Goal: Information Seeking & Learning: Check status

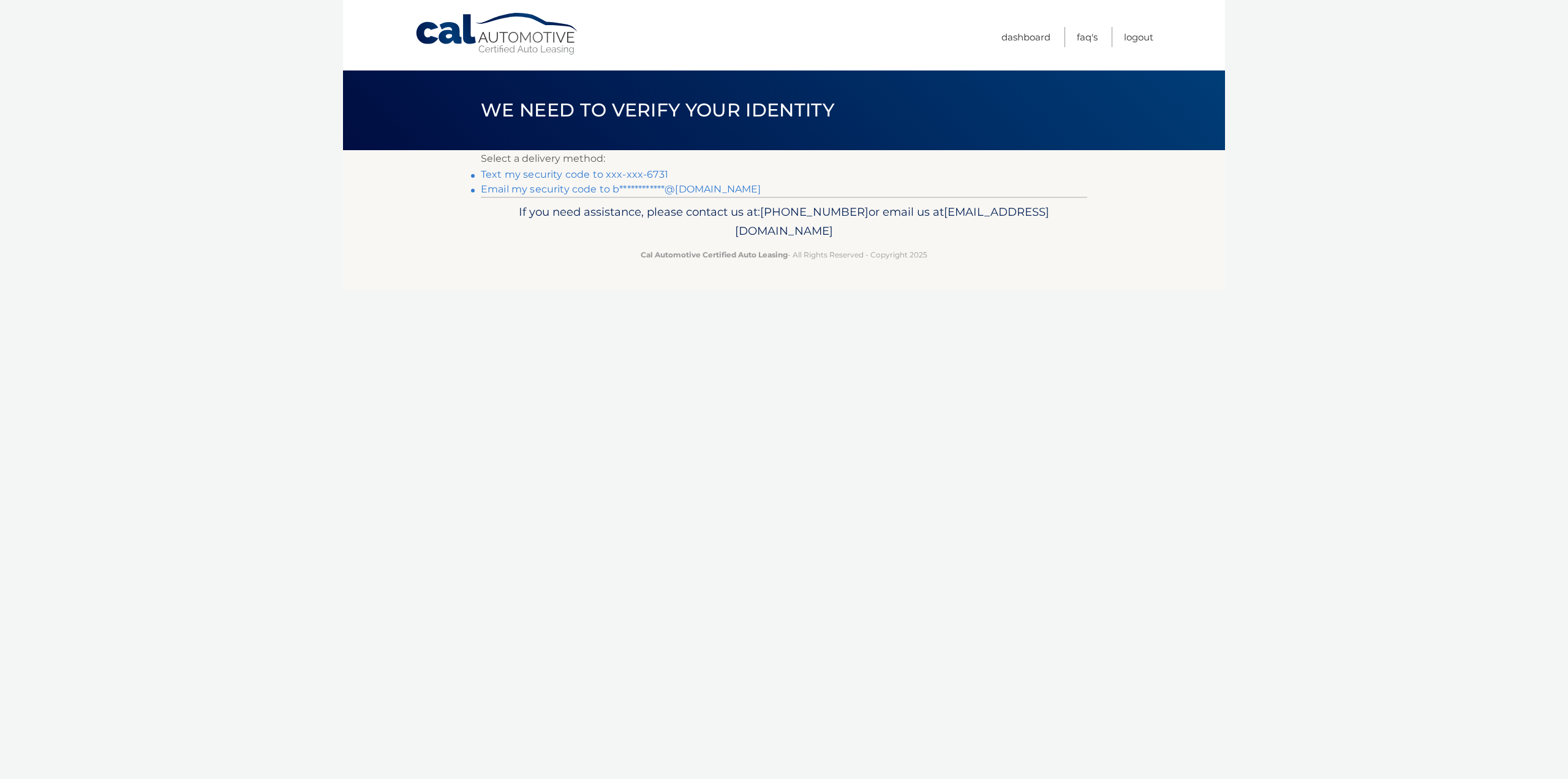
click at [637, 172] on link "Text my security code to xxx-xxx-6731" at bounding box center [575, 174] width 188 height 11
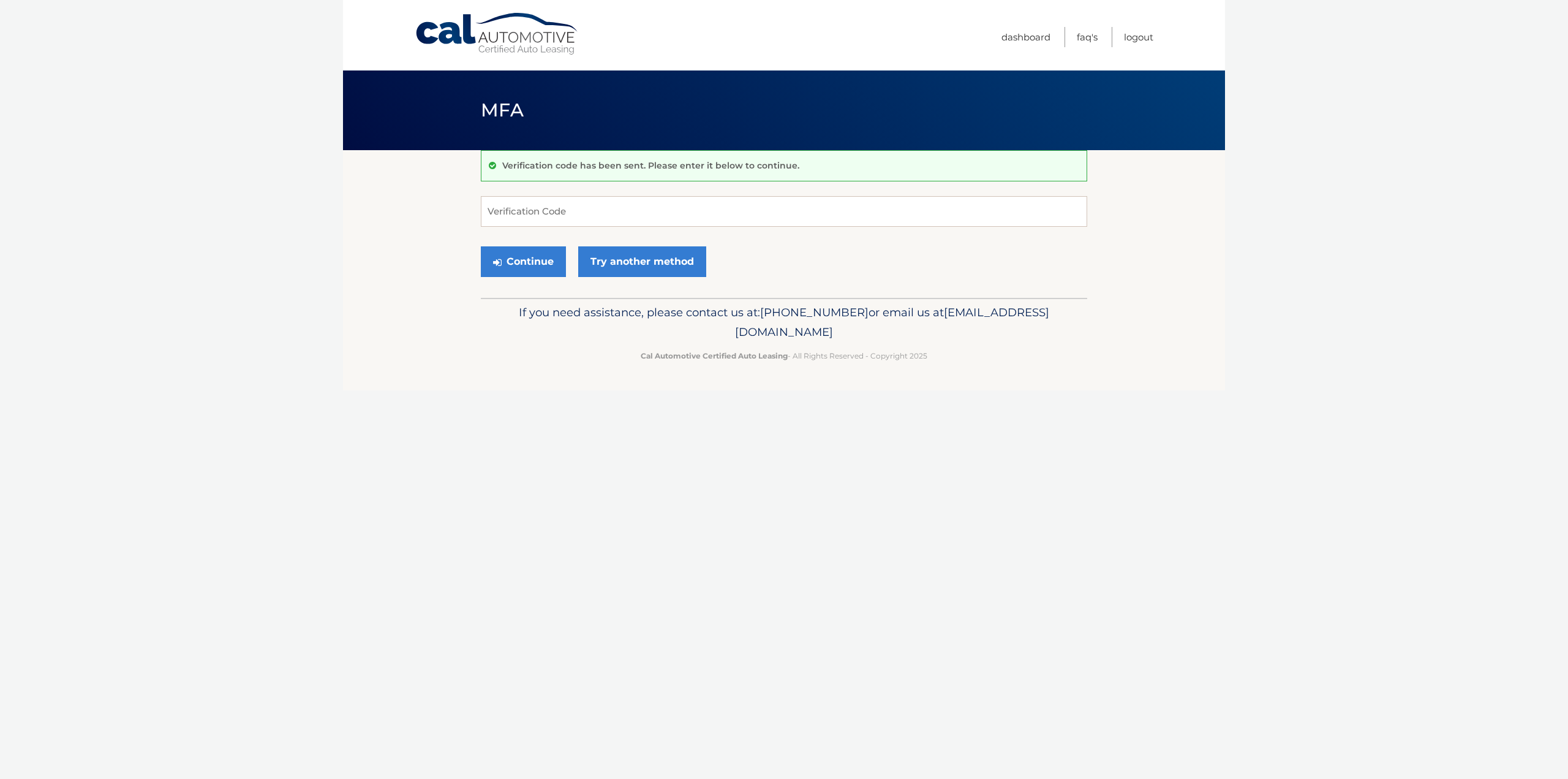
click at [631, 208] on input "Verification Code" at bounding box center [784, 211] width 607 height 31
type input "826824"
drag, startPoint x: 538, startPoint y: 257, endPoint x: 679, endPoint y: 341, distance: 164.1
click at [538, 257] on button "Continue" at bounding box center [523, 262] width 85 height 31
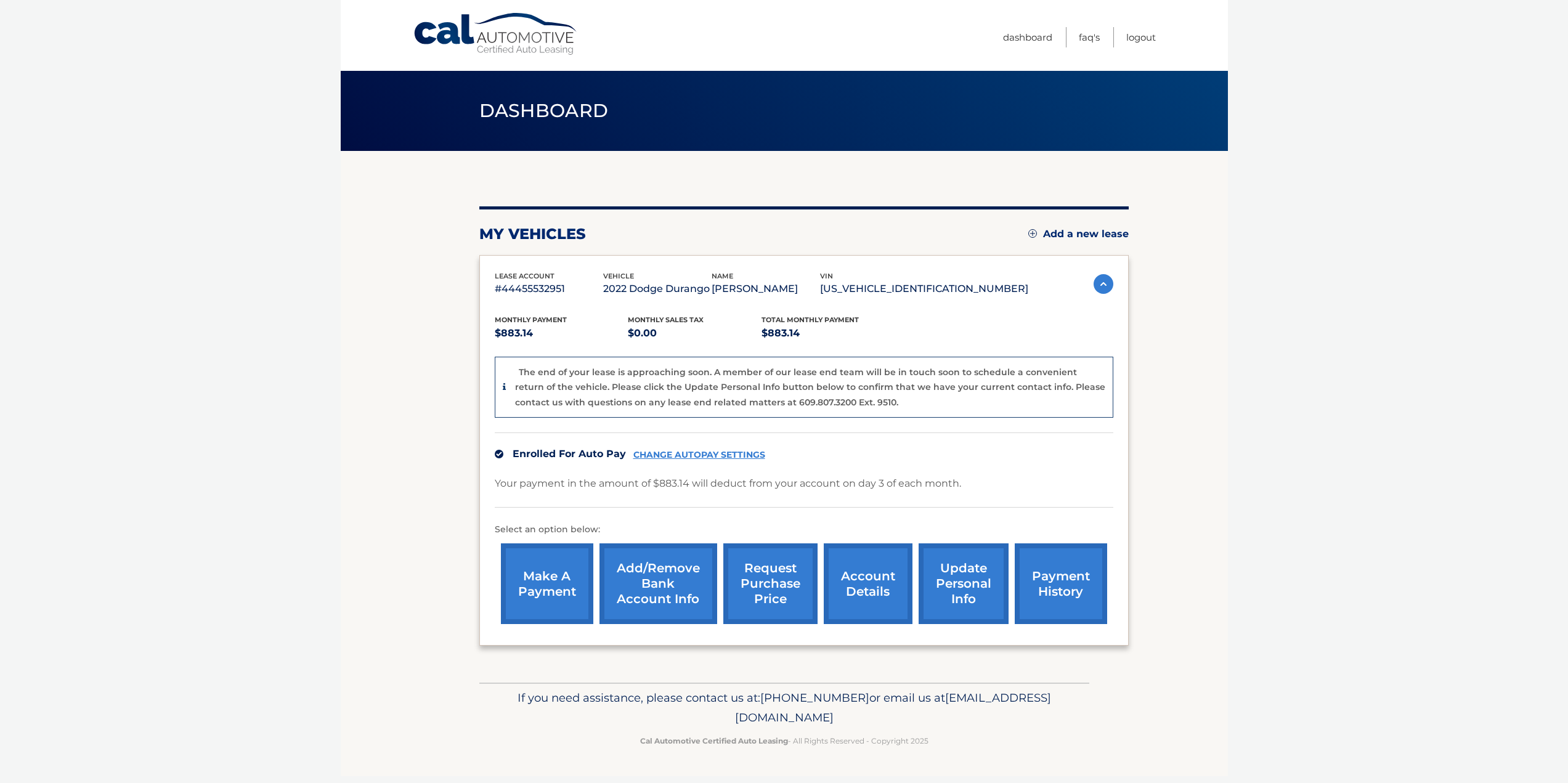
scroll to position [10, 0]
click at [773, 592] on link "request purchase price" at bounding box center [771, 583] width 94 height 81
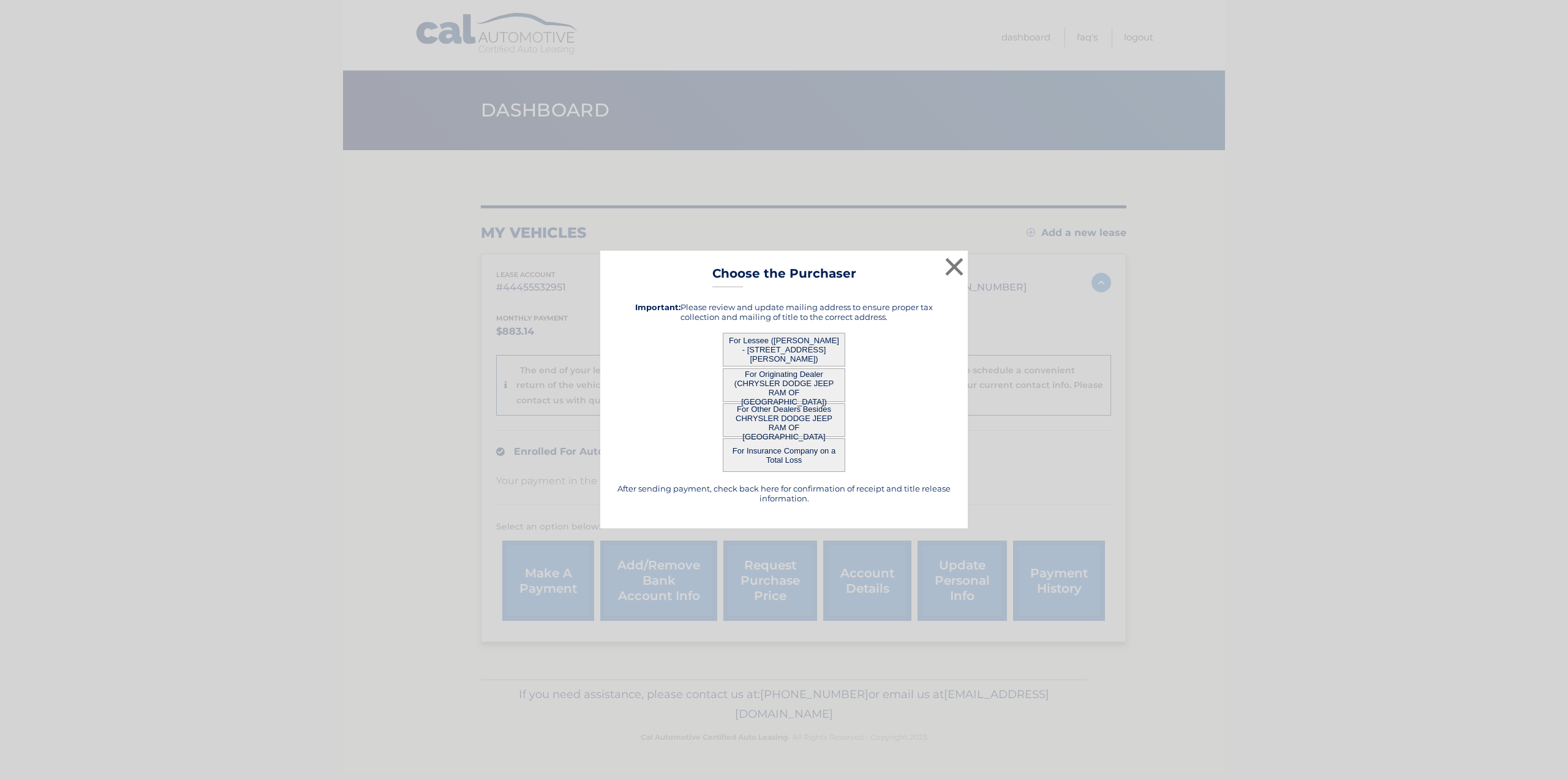
click at [815, 347] on button "For Lessee (JOSSELINE GONZALEZ-RODRIGUEZ - 304C Faller Dr, , New Milford, NJ 07…" at bounding box center [784, 349] width 123 height 34
click at [799, 341] on button "For Lessee ([PERSON_NAME] - [STREET_ADDRESS][PERSON_NAME])" at bounding box center [784, 349] width 123 height 34
click at [781, 385] on button "For Originating Dealer (CHRYSLER DODGE JEEP RAM OF ENGLEWOOD CLIFFS)" at bounding box center [784, 385] width 123 height 34
click at [951, 269] on button "×" at bounding box center [954, 266] width 24 height 24
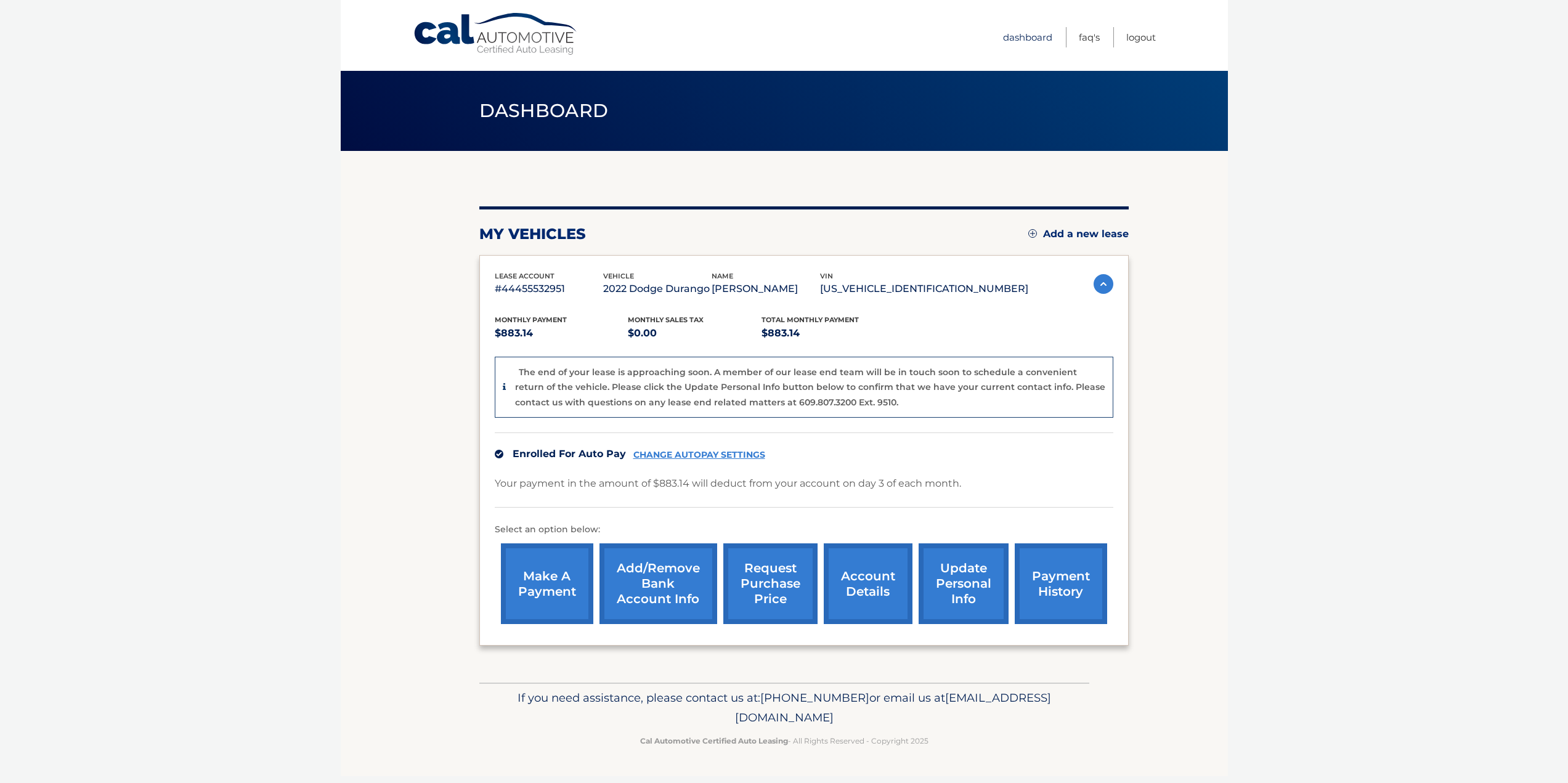
click at [1035, 40] on link "Dashboard" at bounding box center [1027, 37] width 49 height 21
click at [862, 594] on link "account details" at bounding box center [868, 583] width 89 height 81
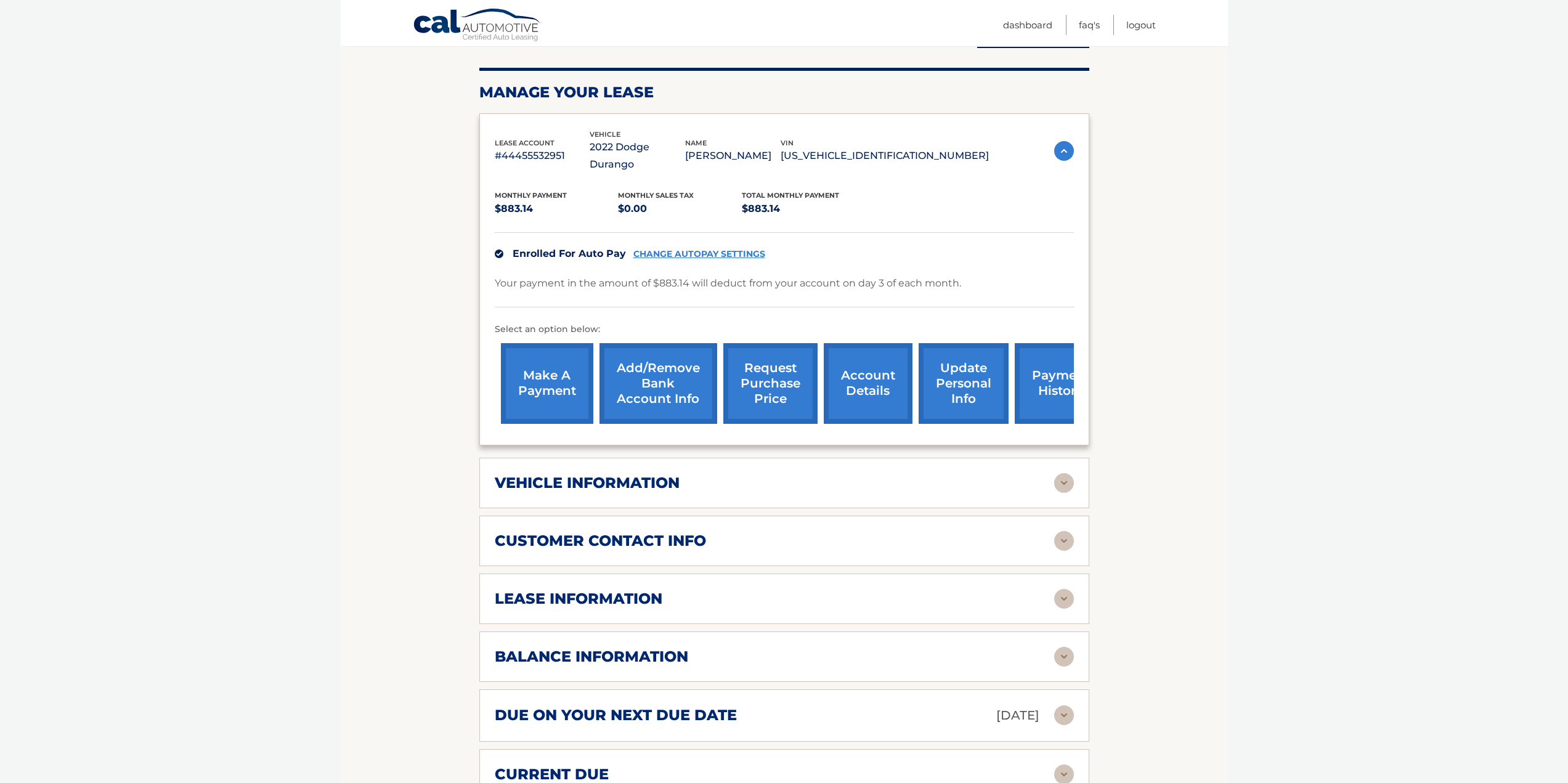
scroll to position [246, 0]
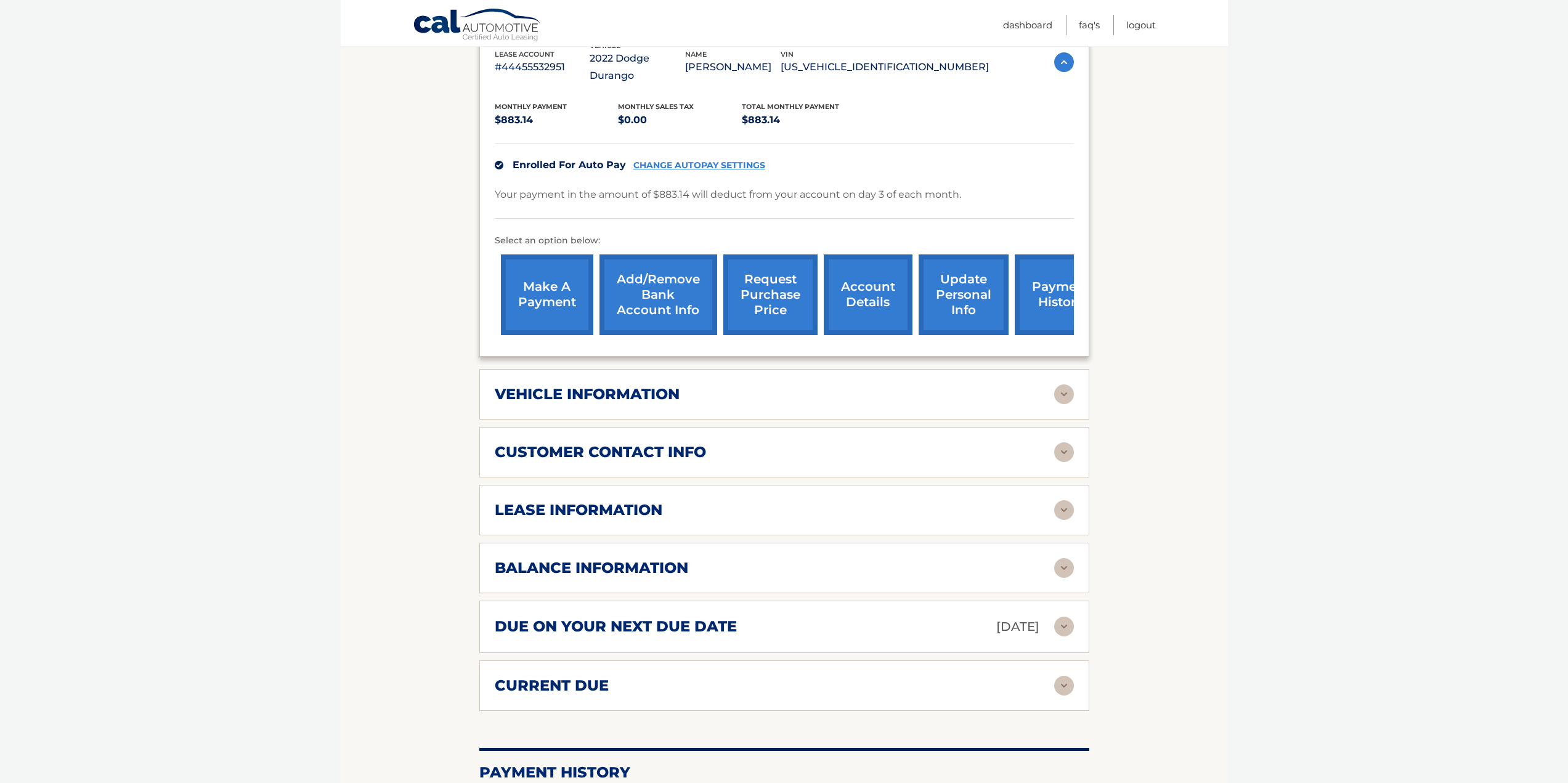
click at [661, 510] on h2 "lease information" at bounding box center [579, 510] width 168 height 19
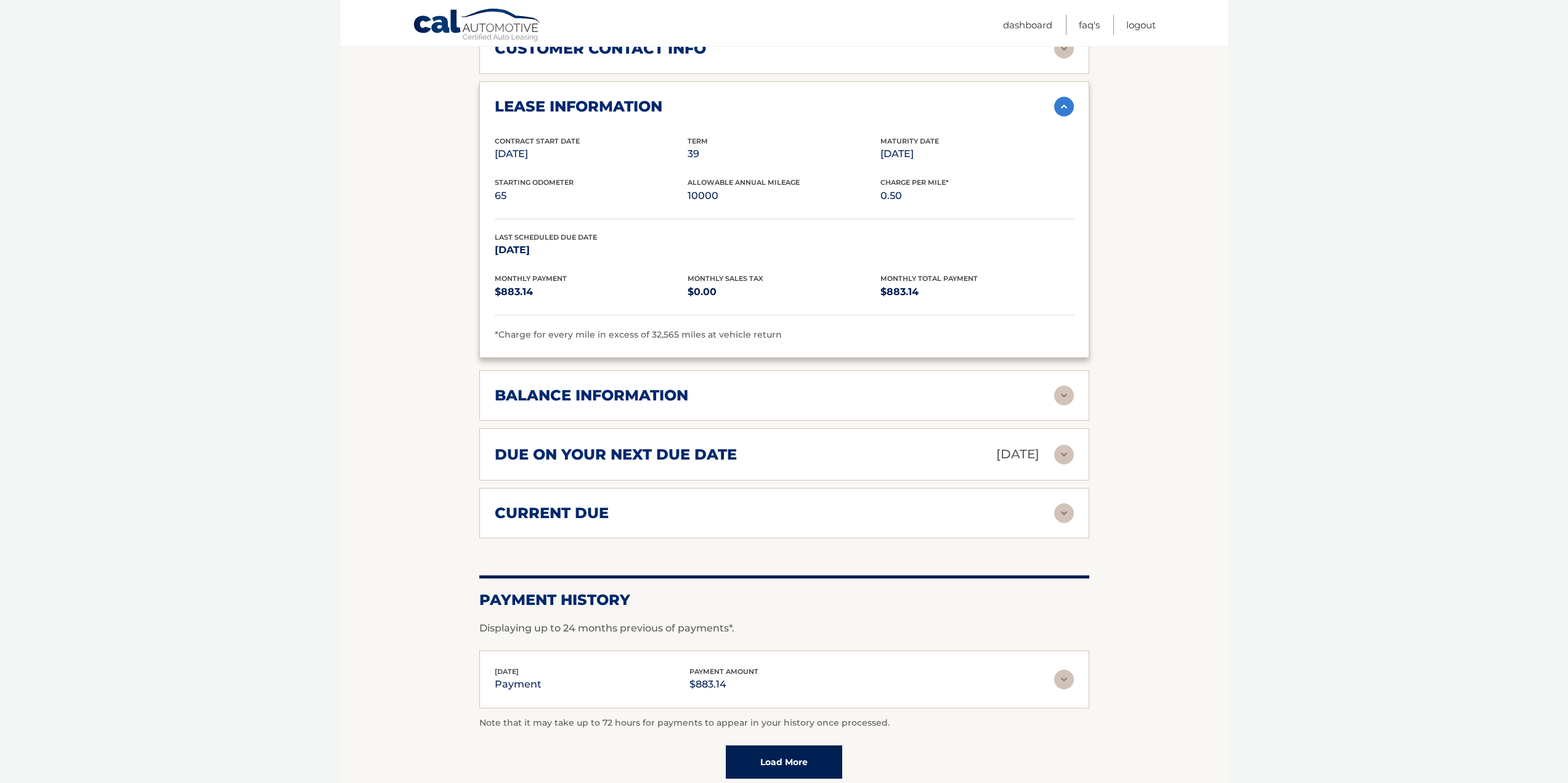
scroll to position [677, 0]
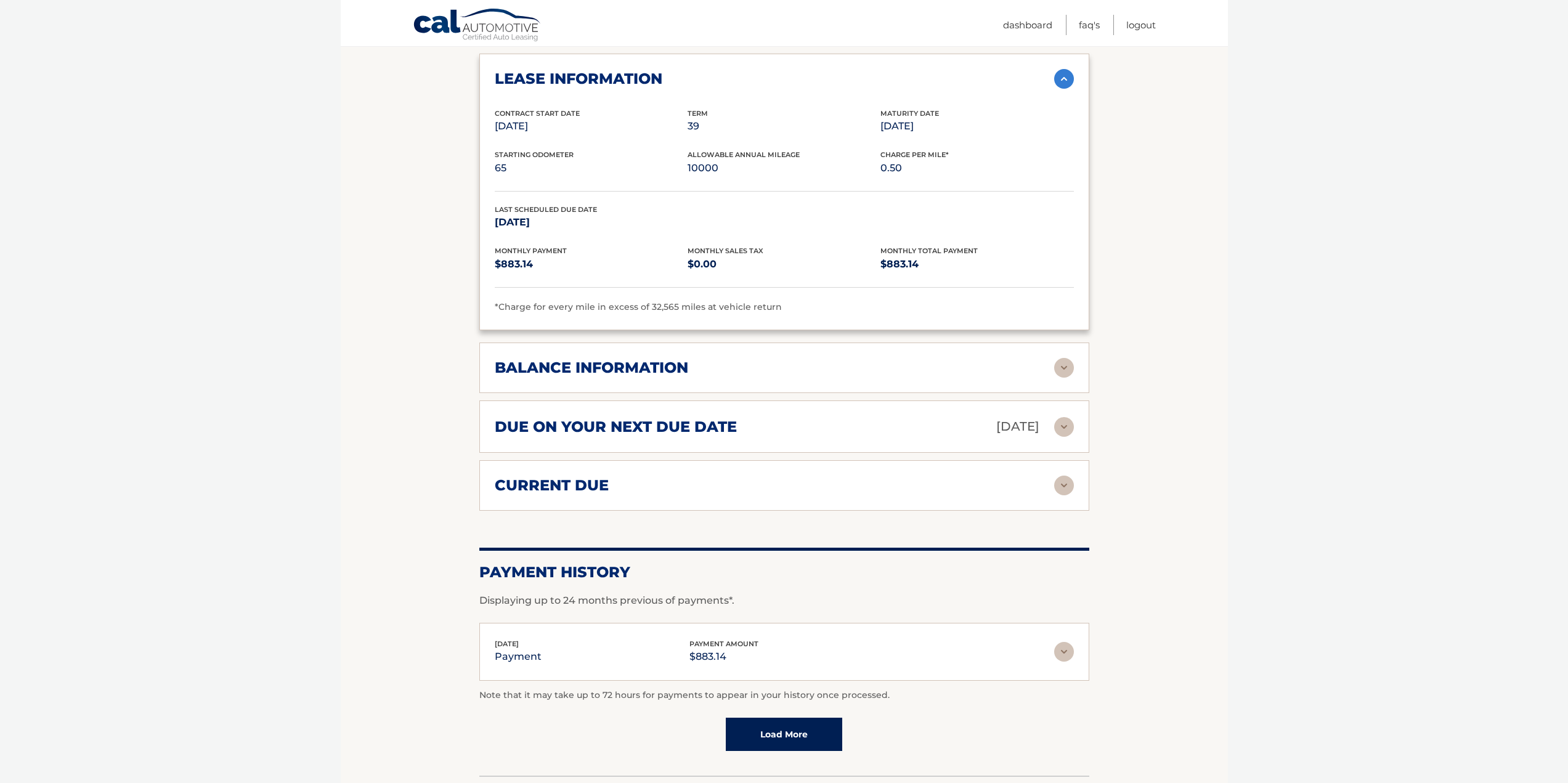
click at [1080, 370] on div "balance information Payments Received 36 Payments Remaining 3 Next Payment will…" at bounding box center [785, 368] width 610 height 51
click at [1069, 368] on img at bounding box center [1064, 367] width 20 height 20
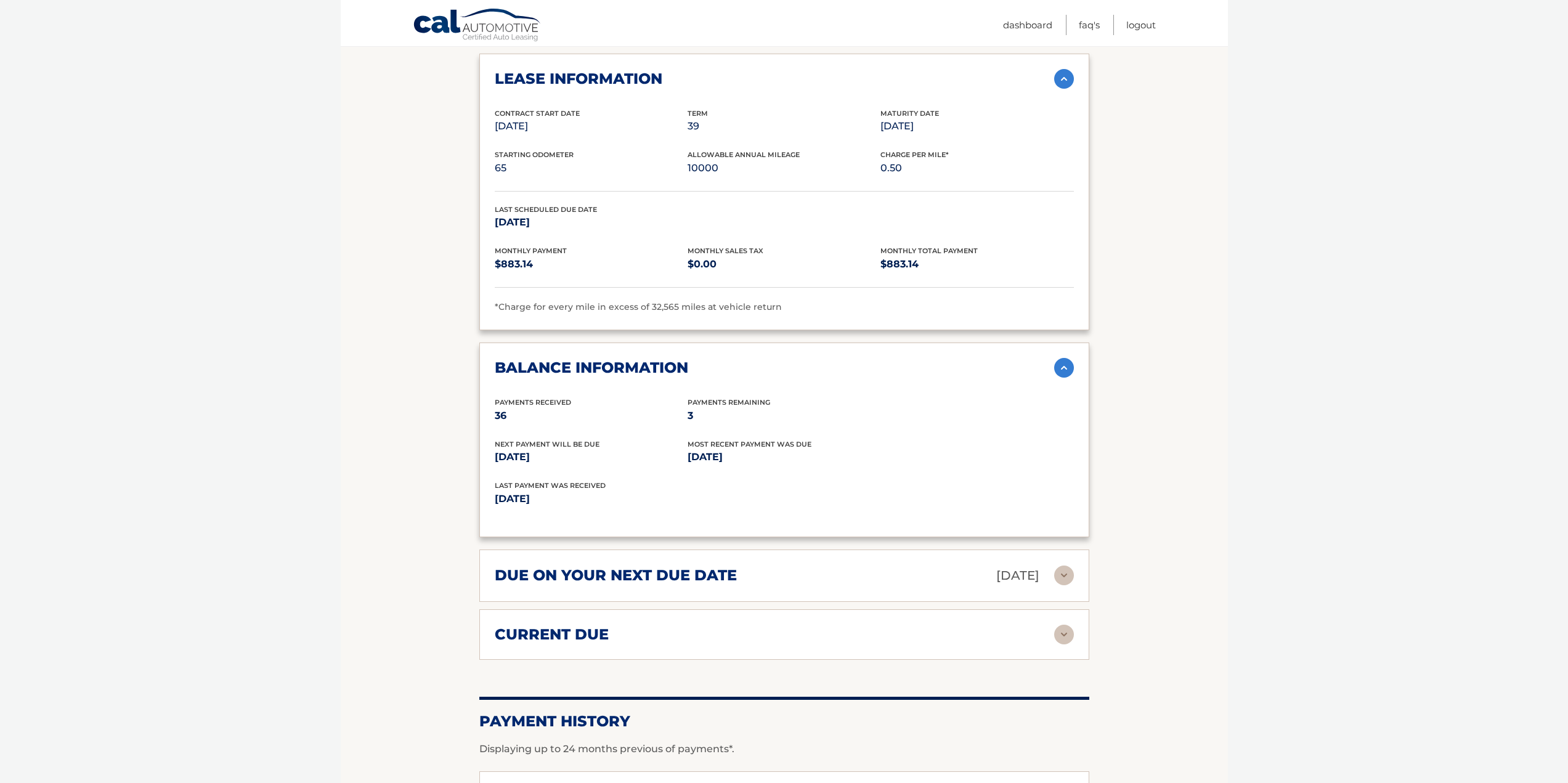
click at [1064, 580] on img at bounding box center [1064, 575] width 20 height 20
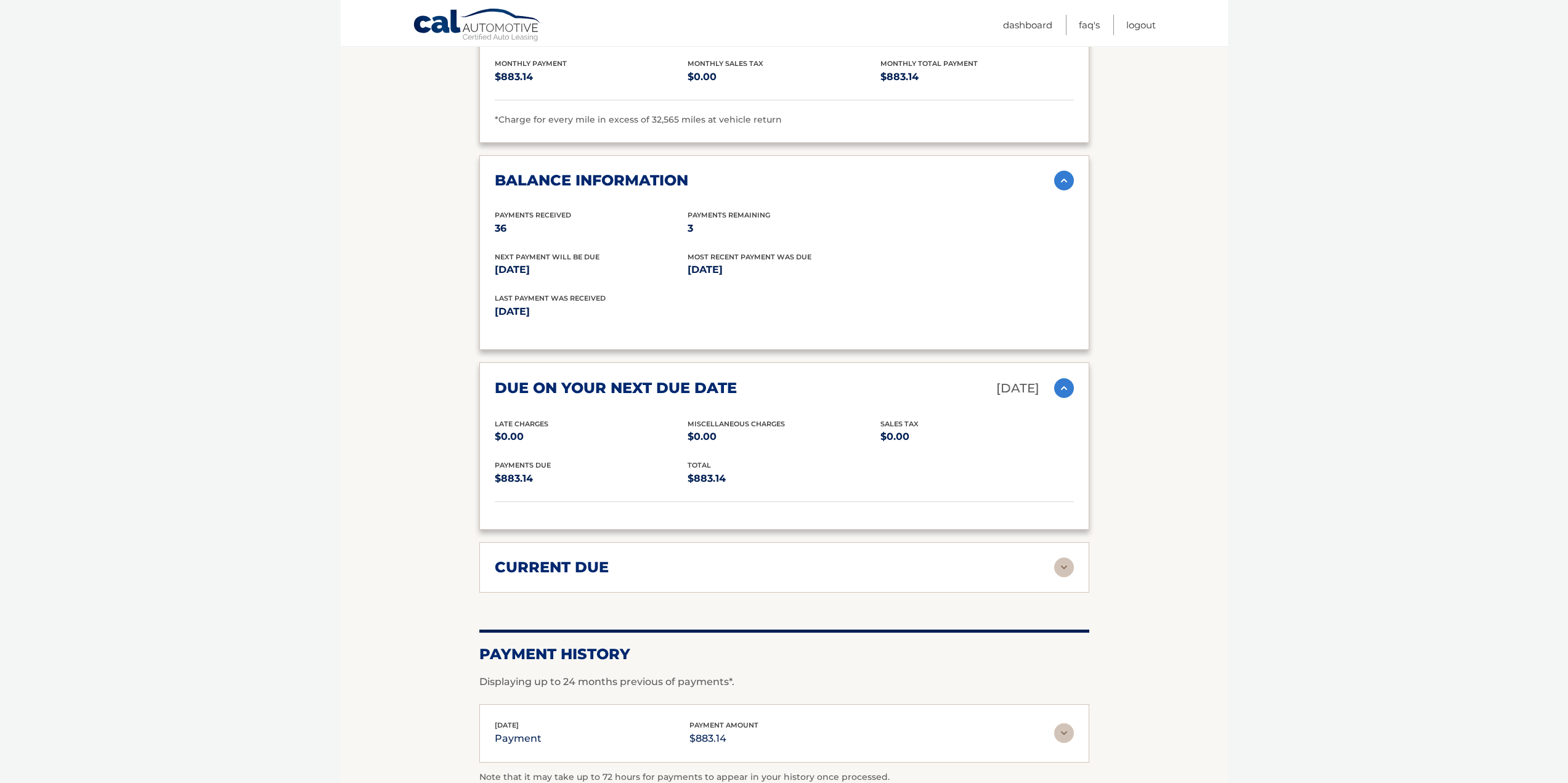
scroll to position [924, 0]
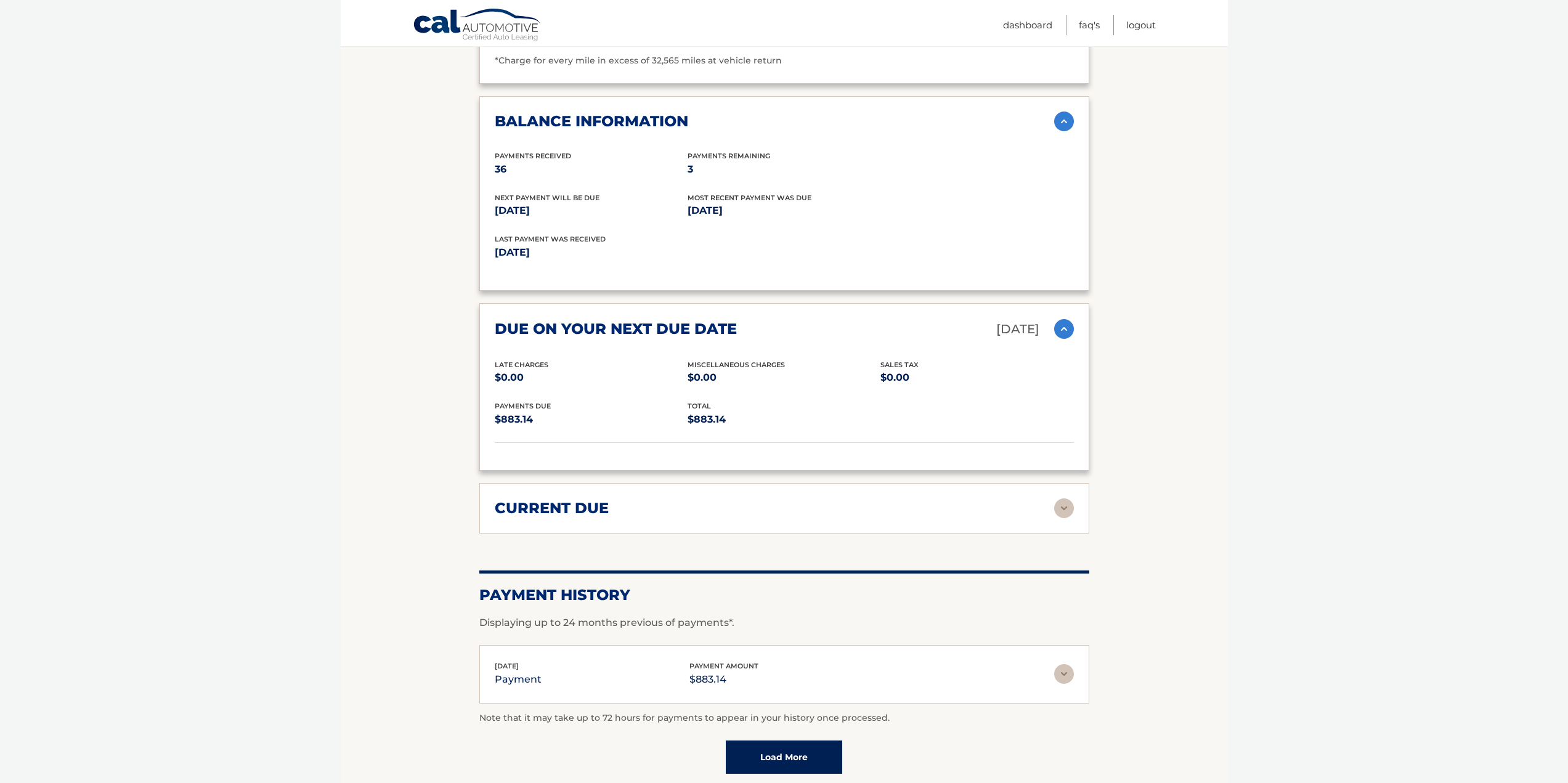
click at [1058, 513] on img at bounding box center [1064, 508] width 20 height 20
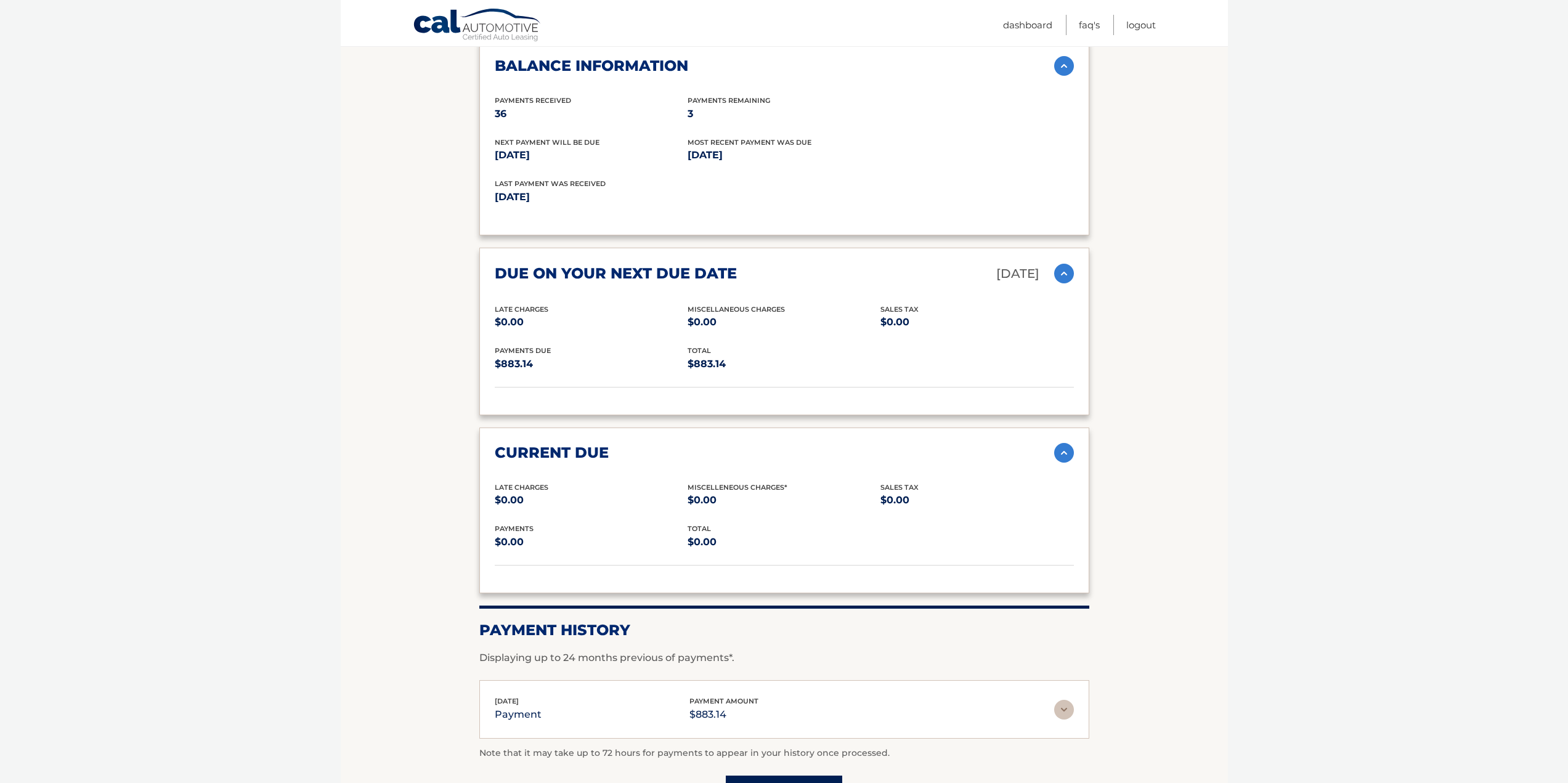
scroll to position [1123, 0]
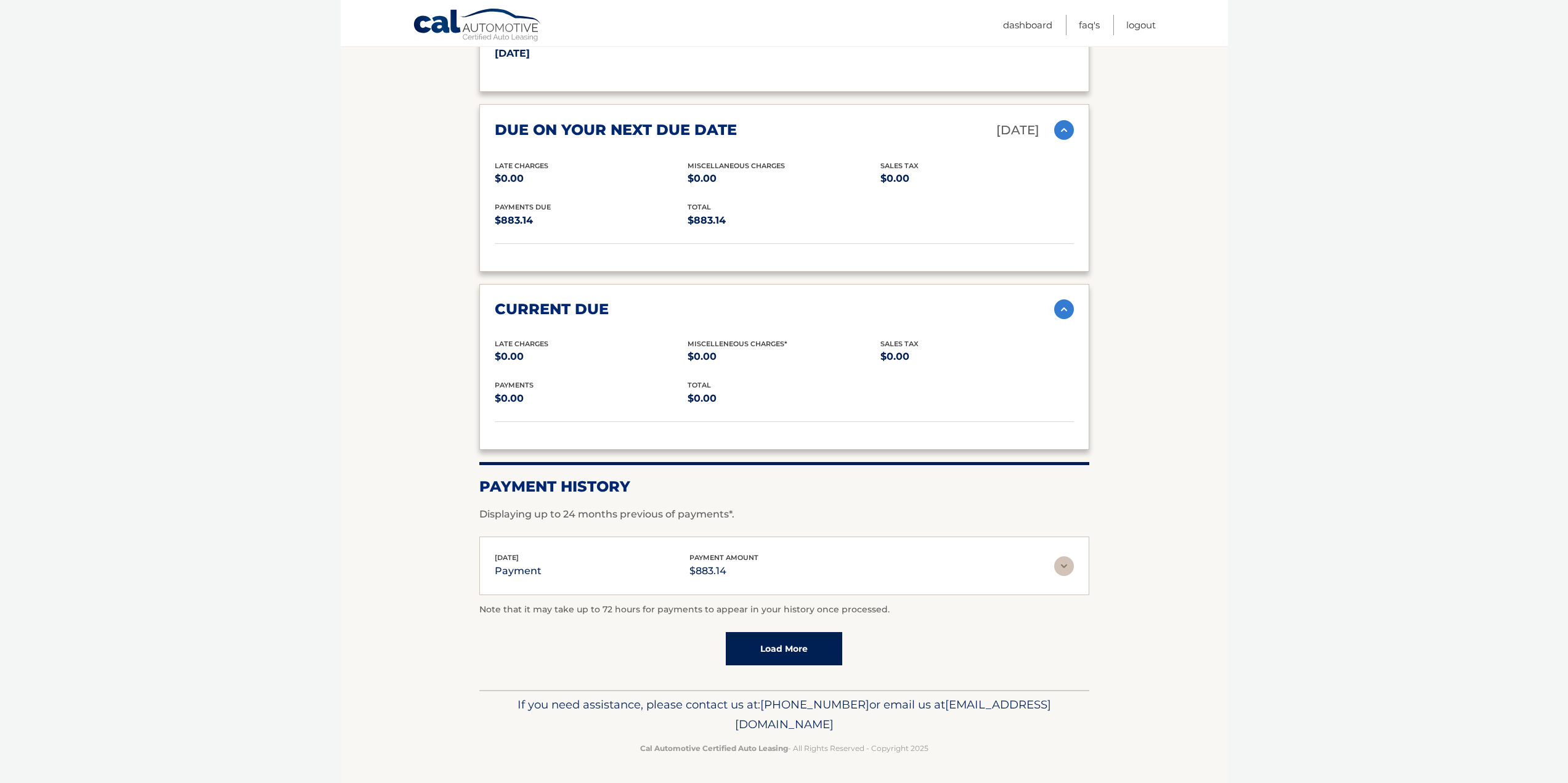
drag, startPoint x: 1081, startPoint y: 564, endPoint x: 1073, endPoint y: 571, distance: 10.6
click at [1077, 568] on div "Aug 04, 2025 payment payment amount $883.14 Late Charges $0.00 Miscelleneous Ch…" at bounding box center [785, 565] width 610 height 58
click at [1064, 574] on img at bounding box center [1064, 565] width 20 height 20
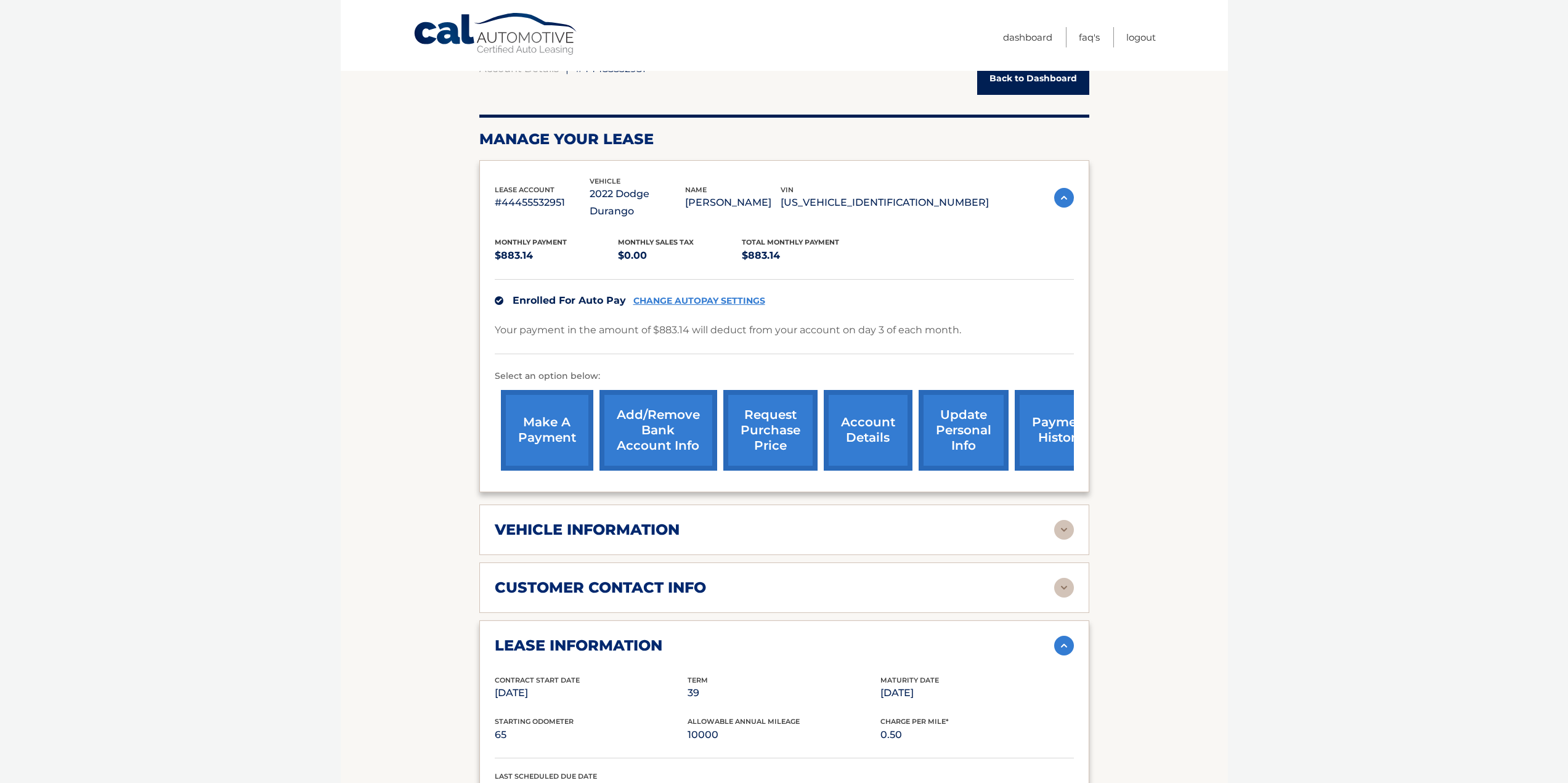
scroll to position [0, 0]
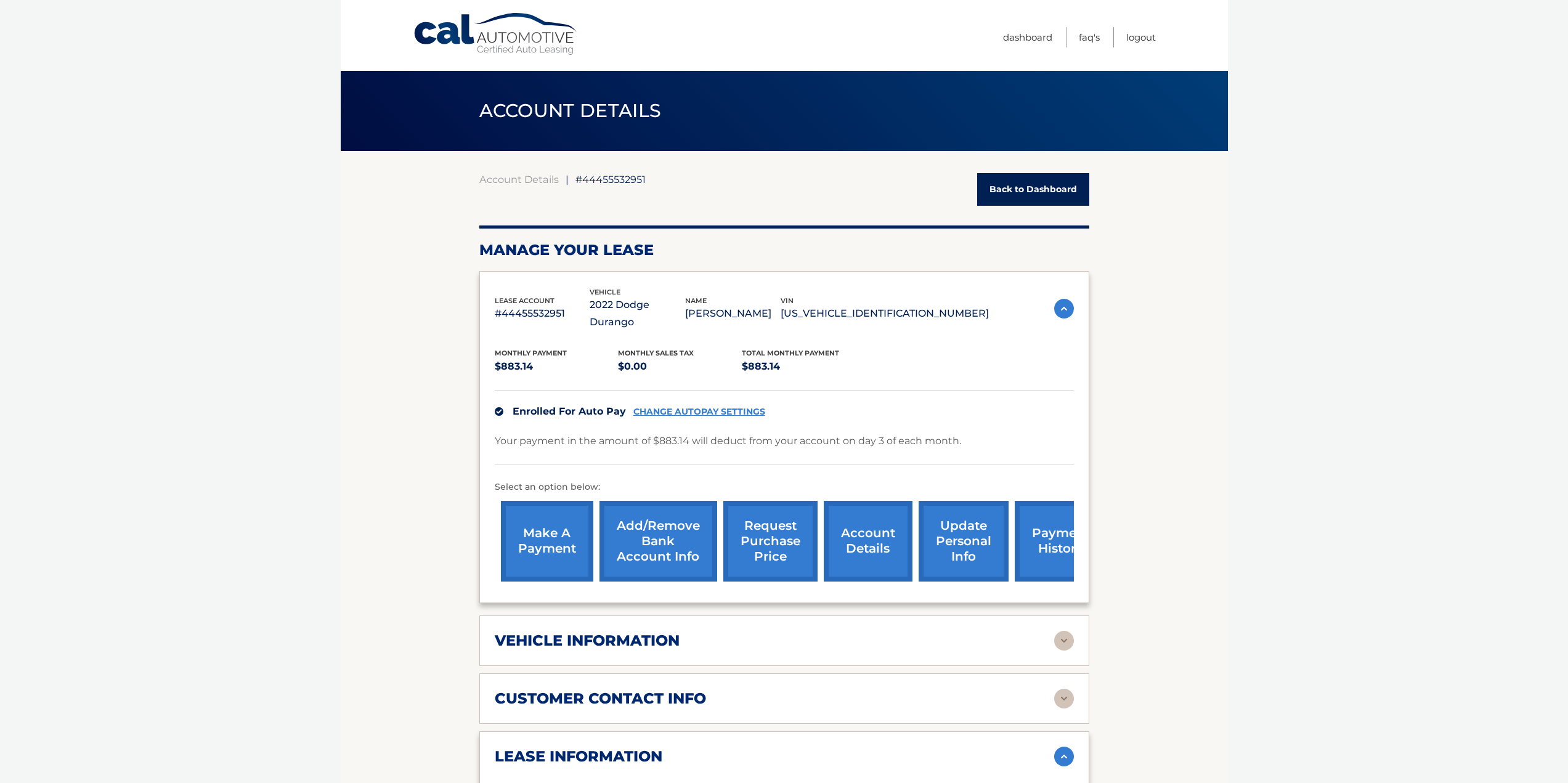
click at [1043, 549] on link "payment history" at bounding box center [1061, 541] width 92 height 81
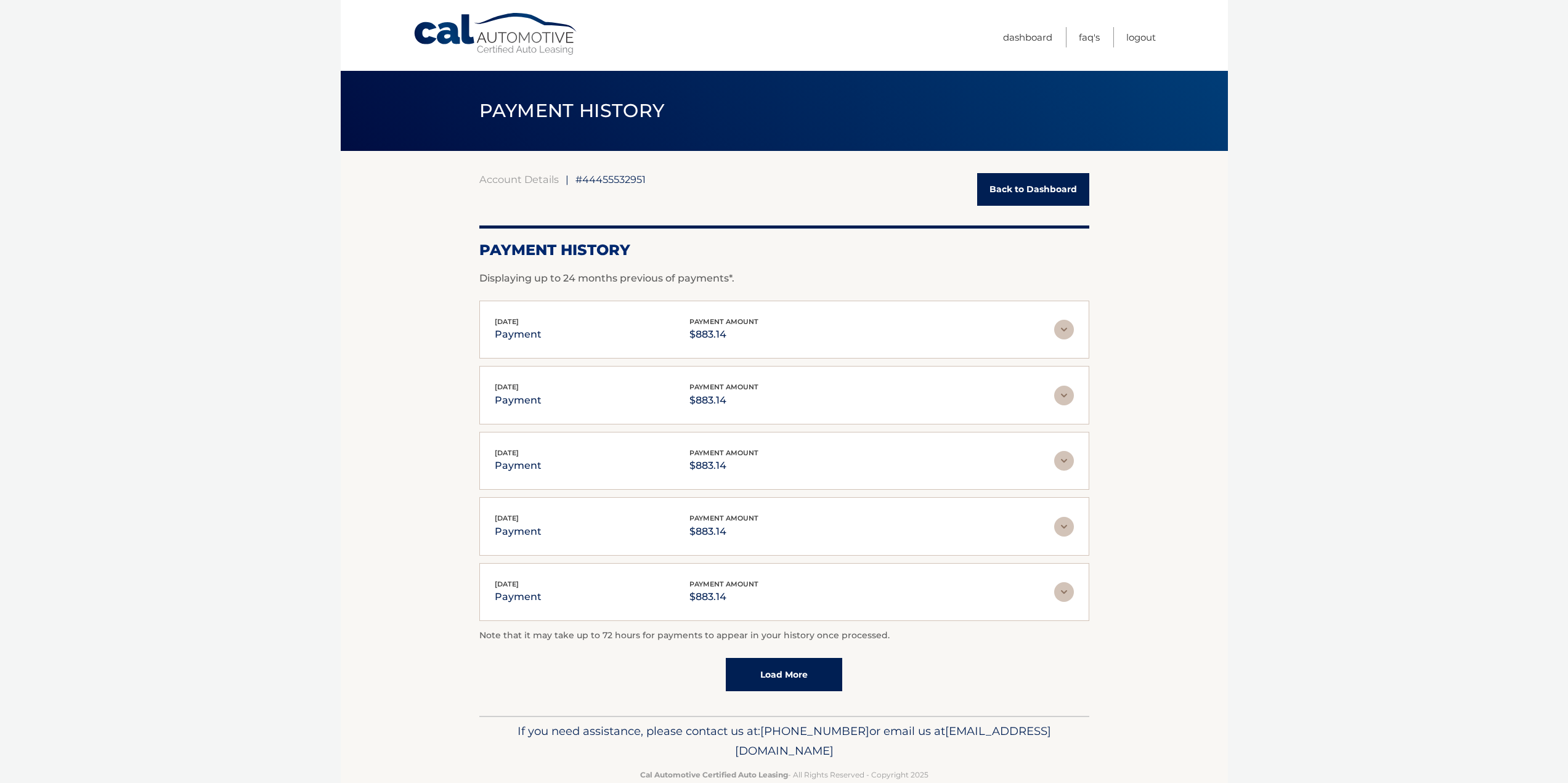
click at [1021, 196] on link "Back to Dashboard" at bounding box center [1033, 189] width 112 height 33
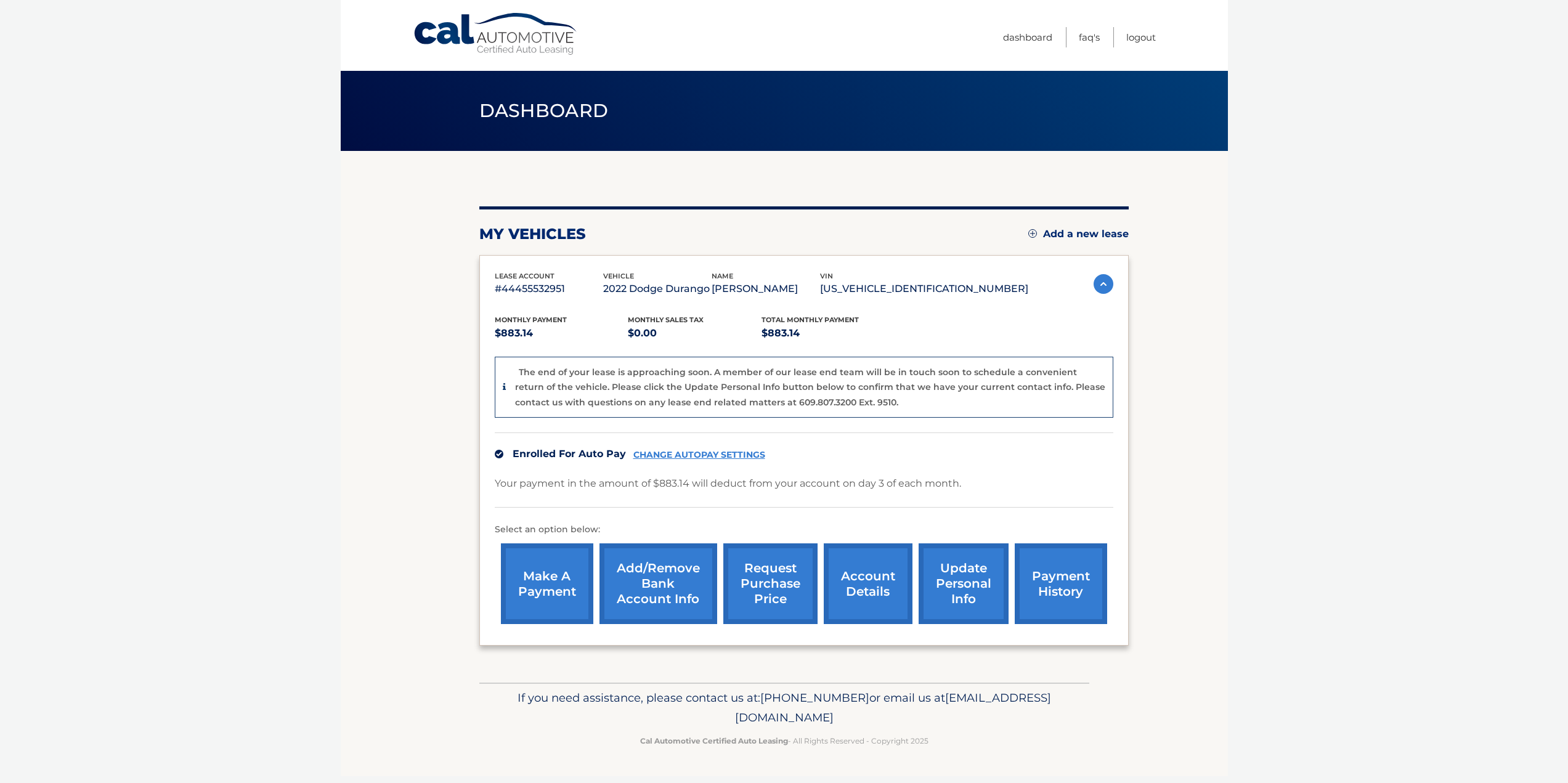
drag, startPoint x: 1158, startPoint y: 409, endPoint x: 1138, endPoint y: 408, distance: 20.0
click at [1158, 409] on section "my vehicles Add a new lease lease account #44455532951 vehicle 2022 Dodge Duran…" at bounding box center [785, 417] width 887 height 531
click at [858, 599] on link "account details" at bounding box center [868, 583] width 89 height 81
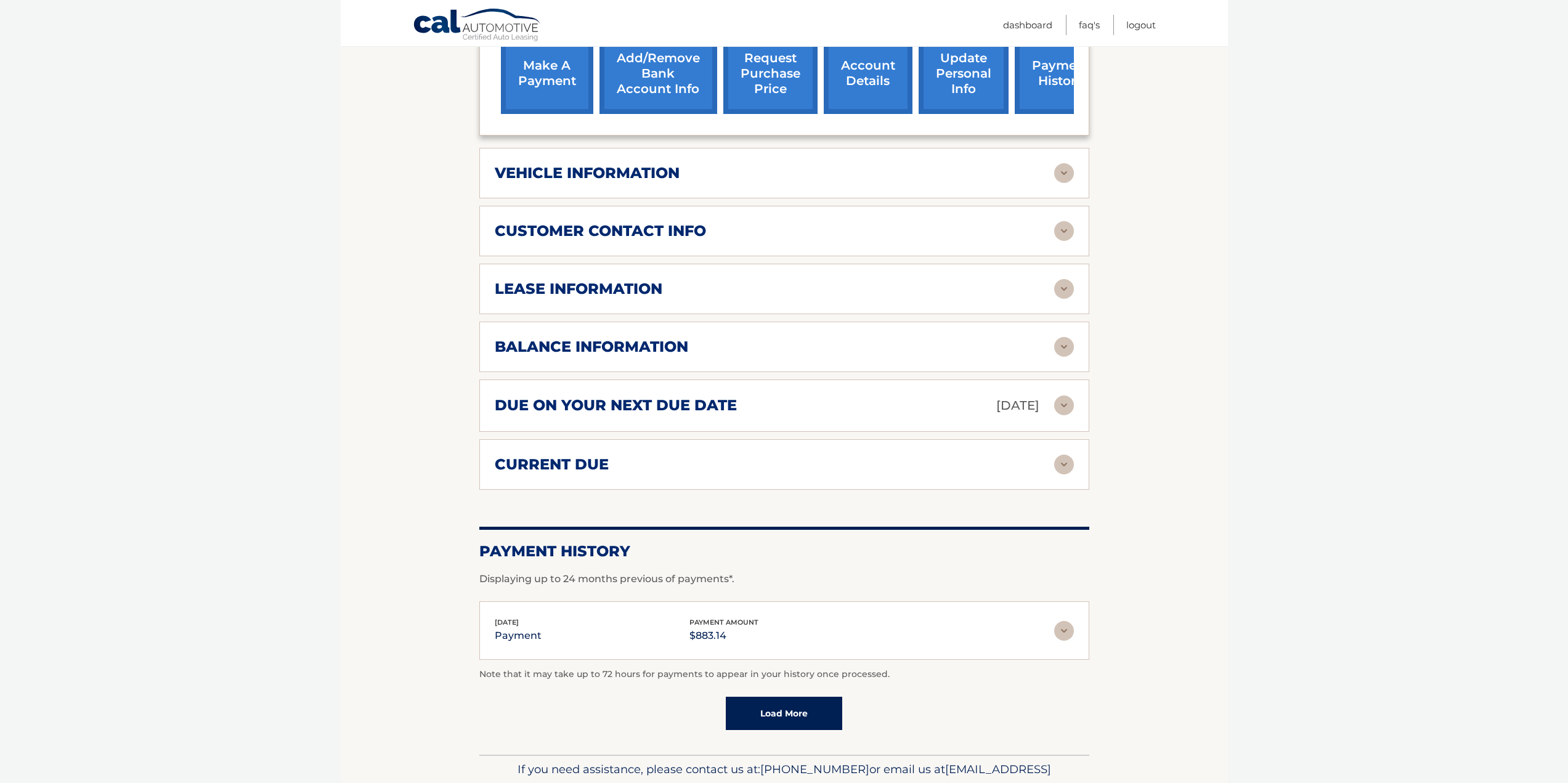
scroll to position [533, 0]
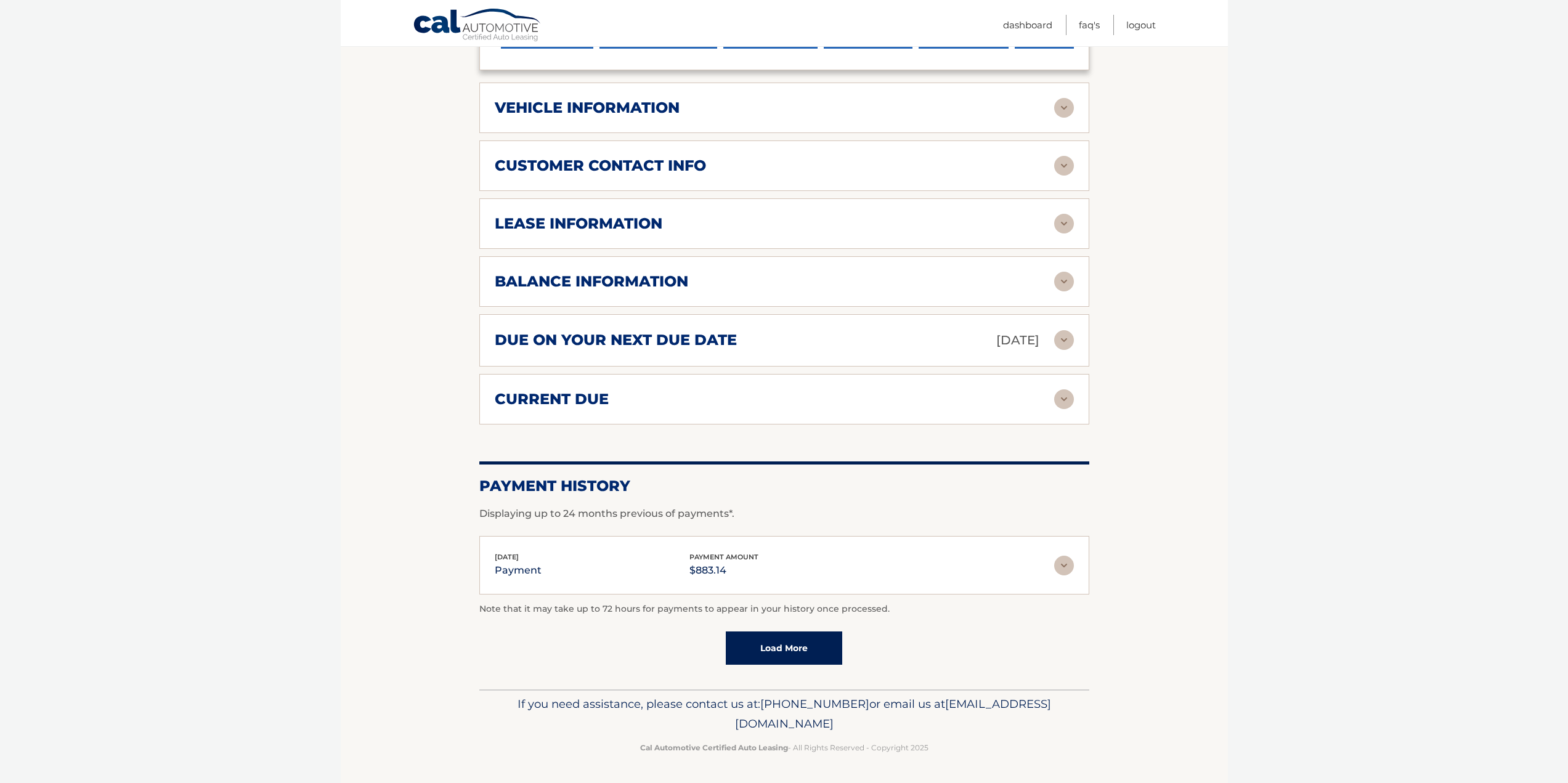
click at [1071, 283] on img at bounding box center [1064, 281] width 20 height 20
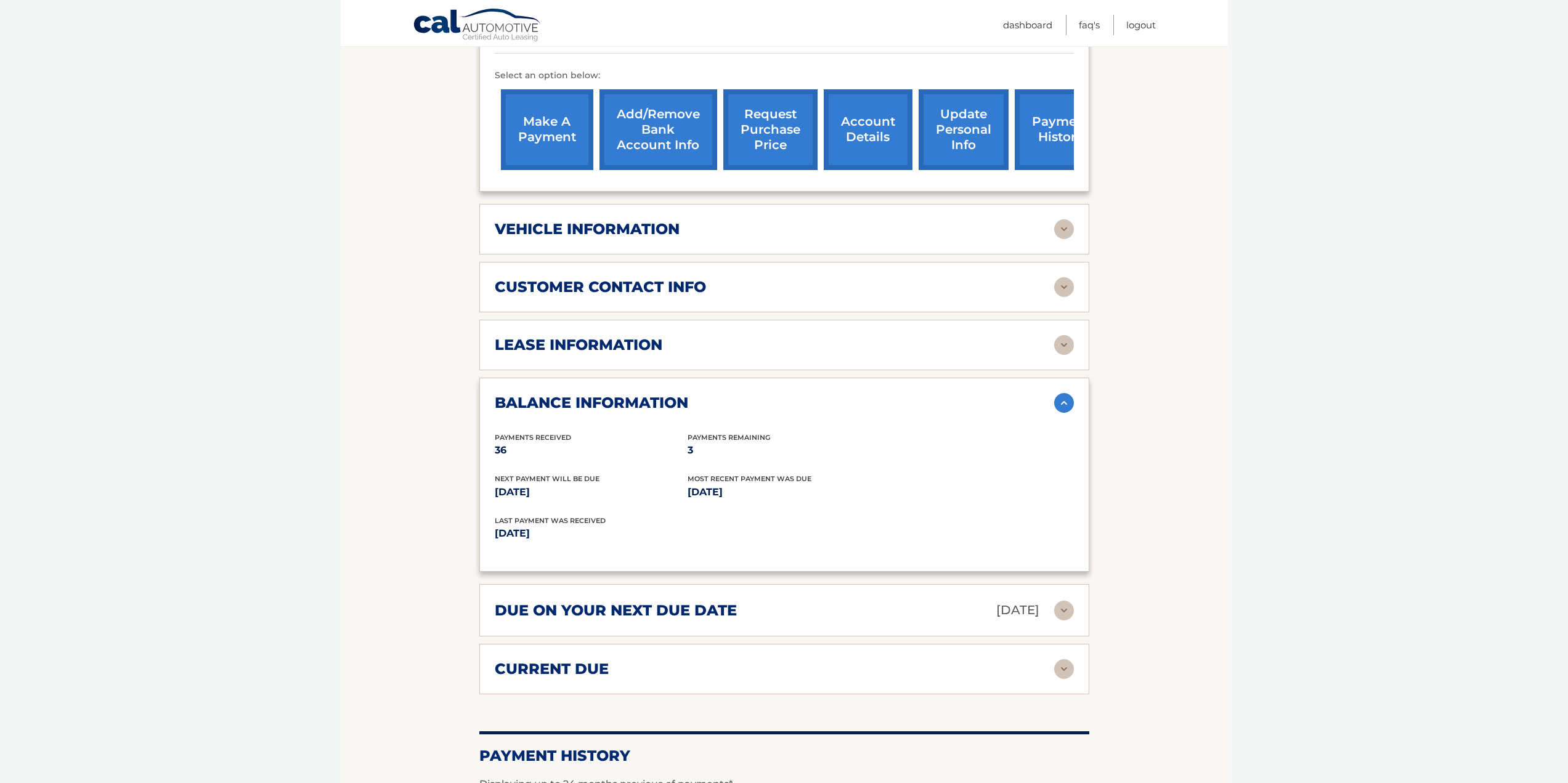
scroll to position [348, 0]
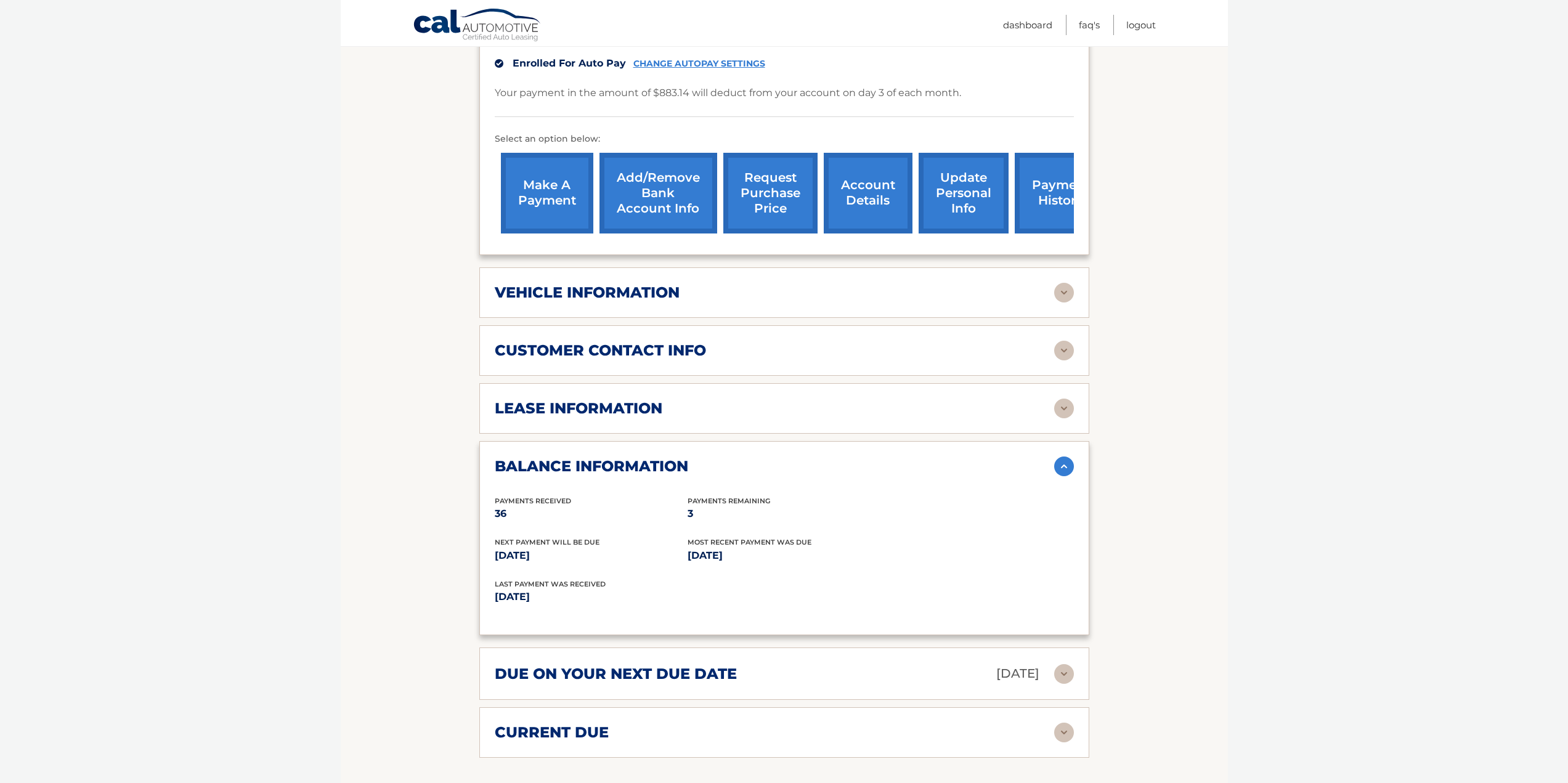
click at [1067, 402] on img at bounding box center [1064, 408] width 20 height 20
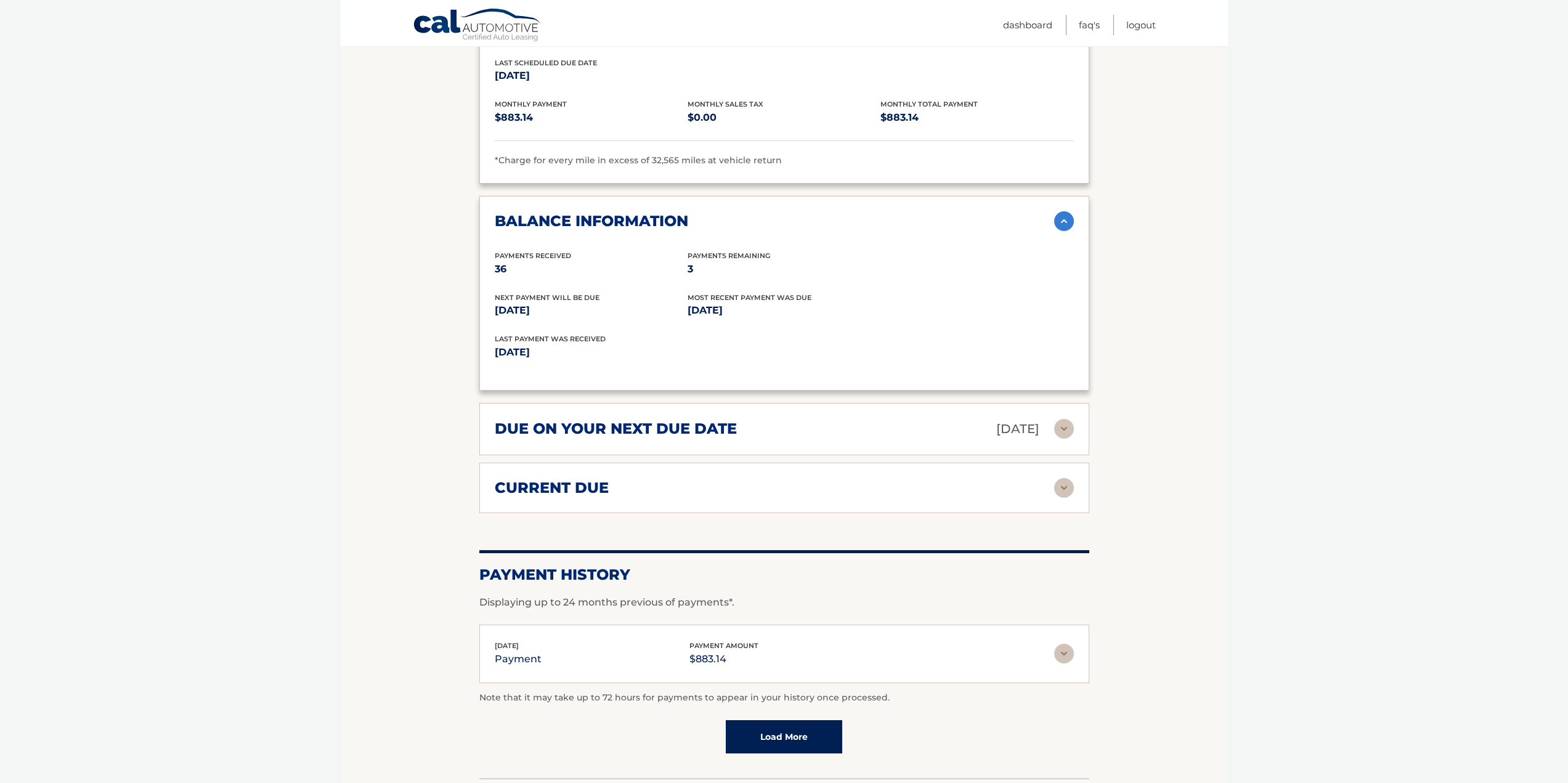
scroll to position [912, 0]
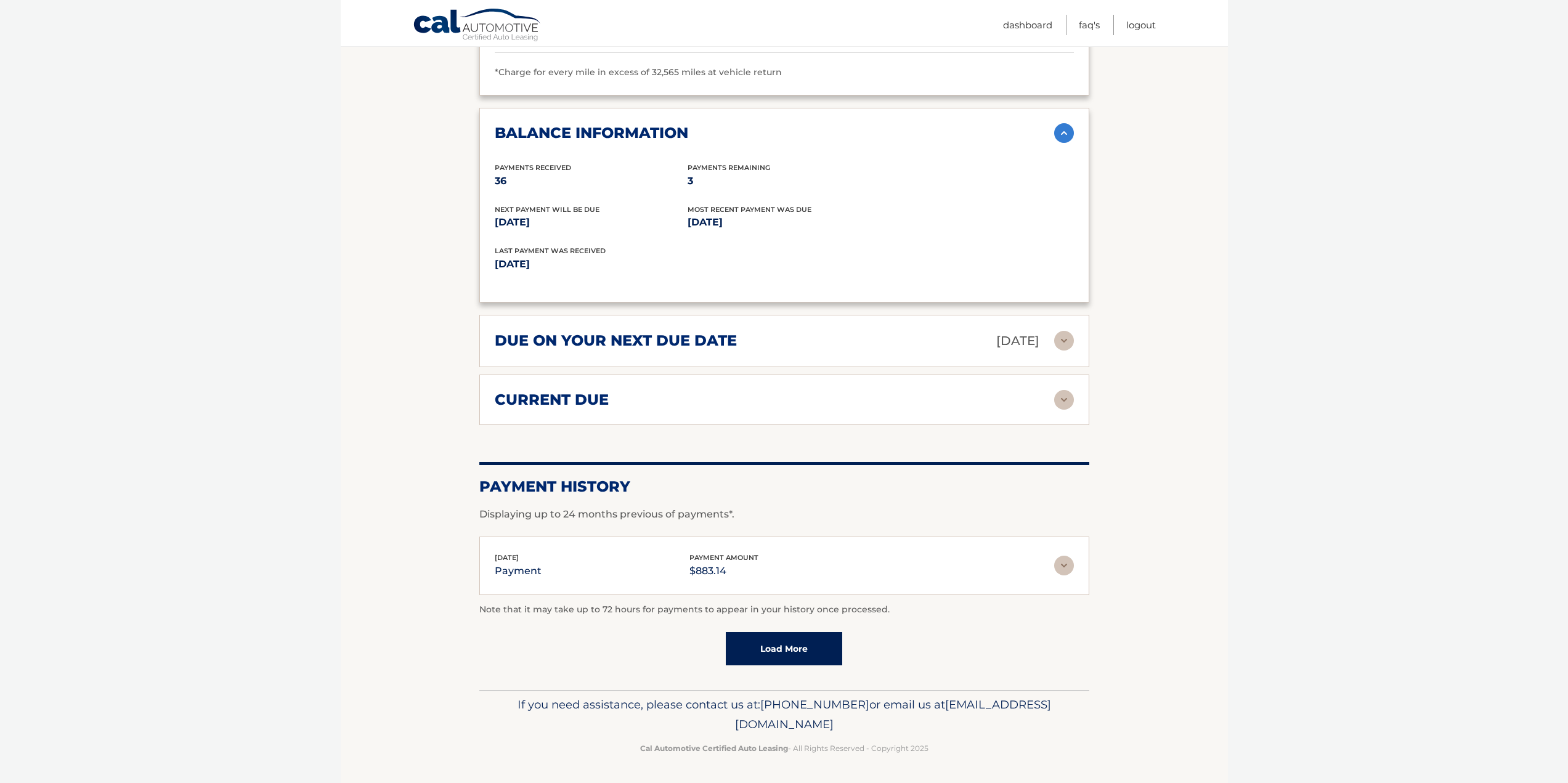
click at [790, 348] on div "due on your next due date Sep 03, 2025" at bounding box center [774, 341] width 559 height 22
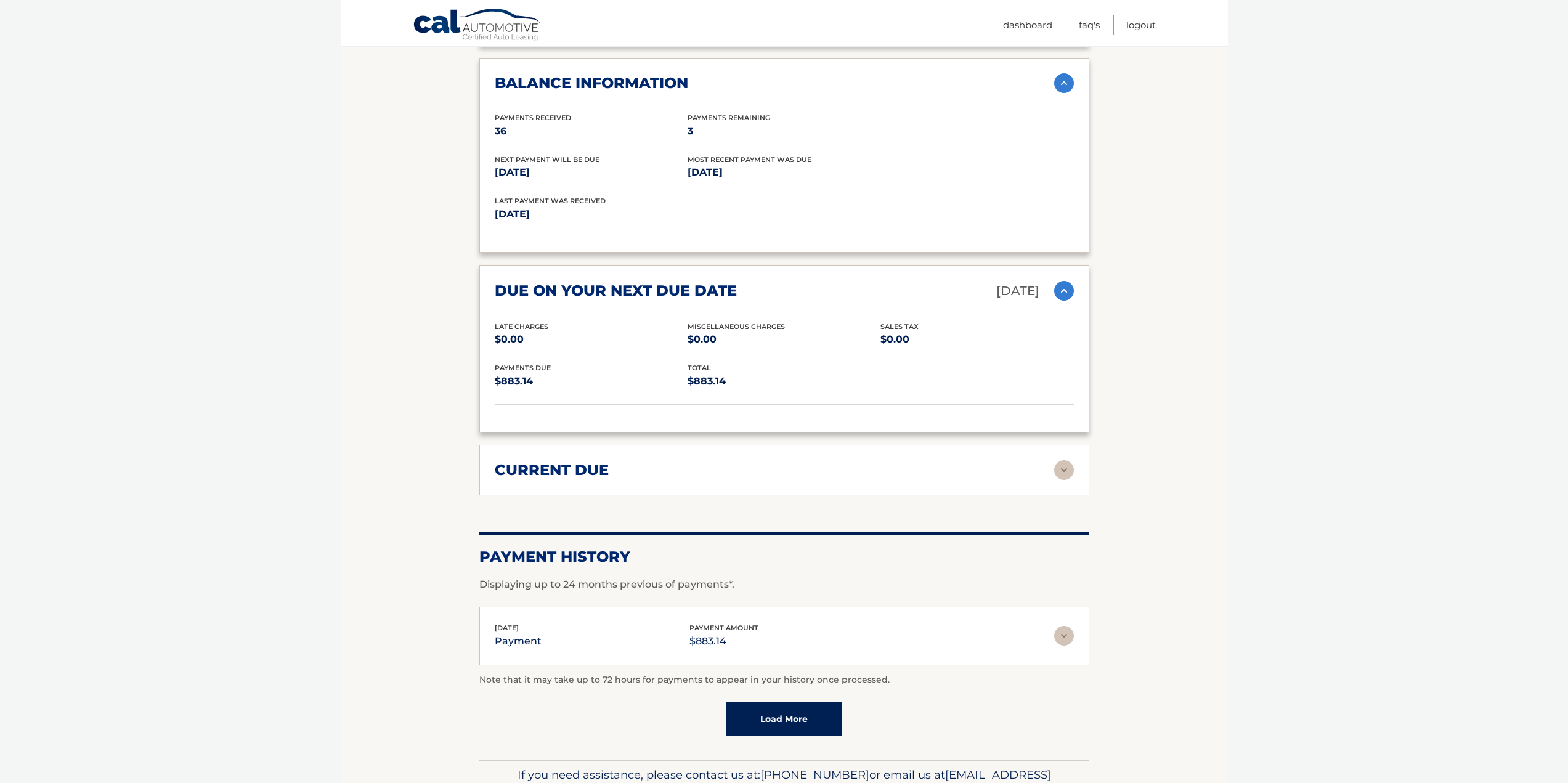
scroll to position [1032, 0]
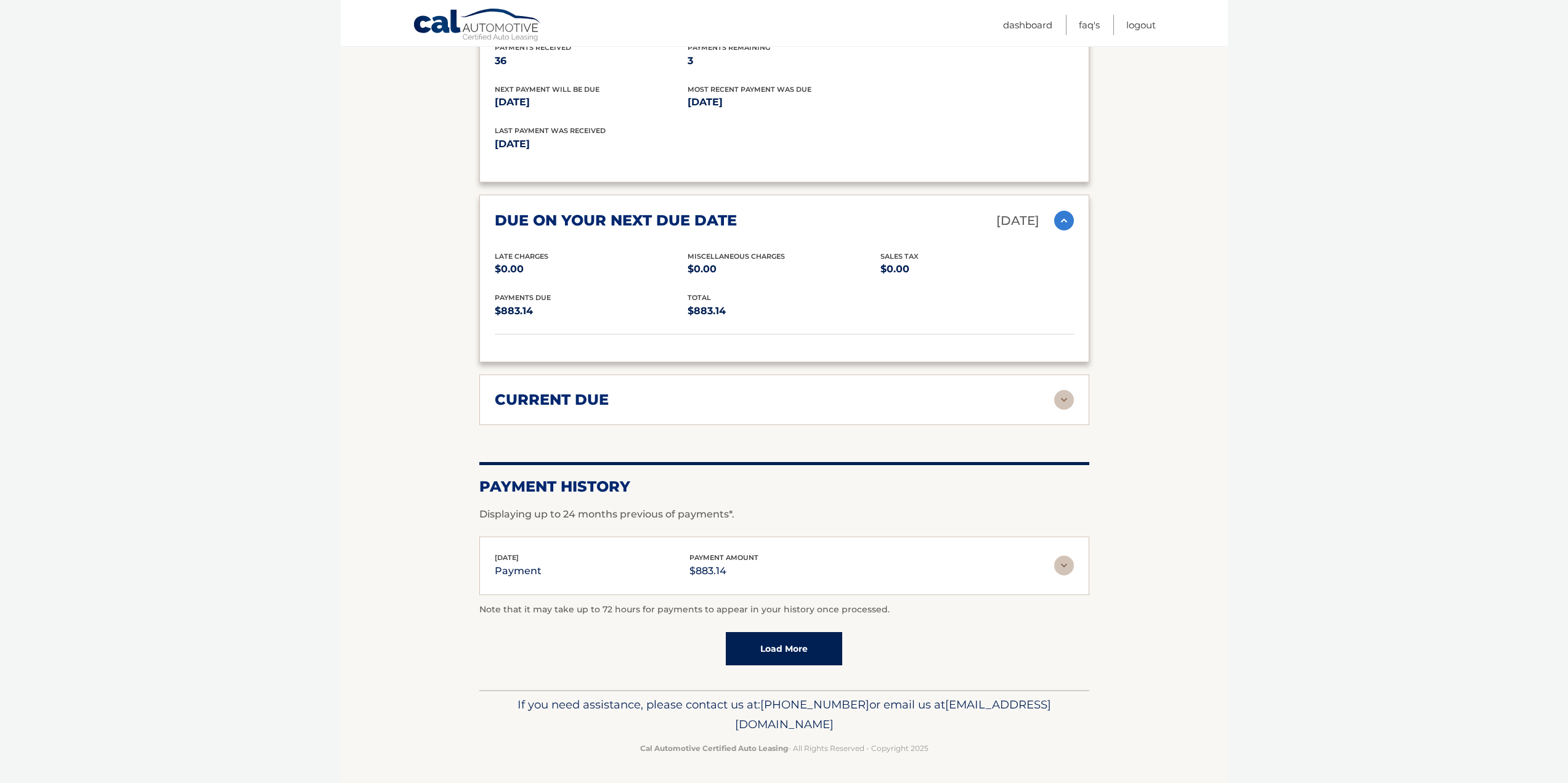
drag, startPoint x: 1184, startPoint y: 607, endPoint x: 1176, endPoint y: 600, distance: 10.6
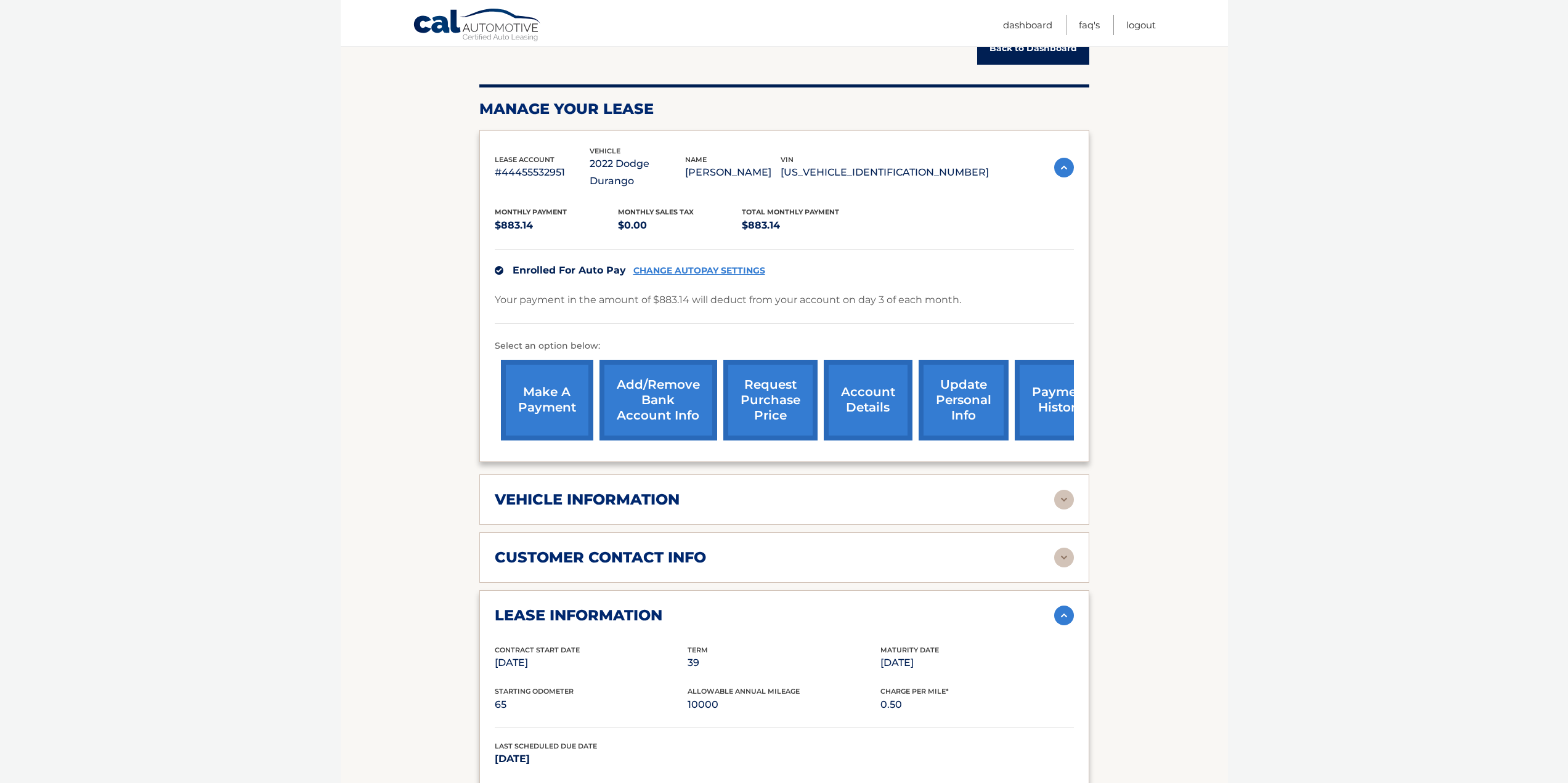
scroll to position [47, 0]
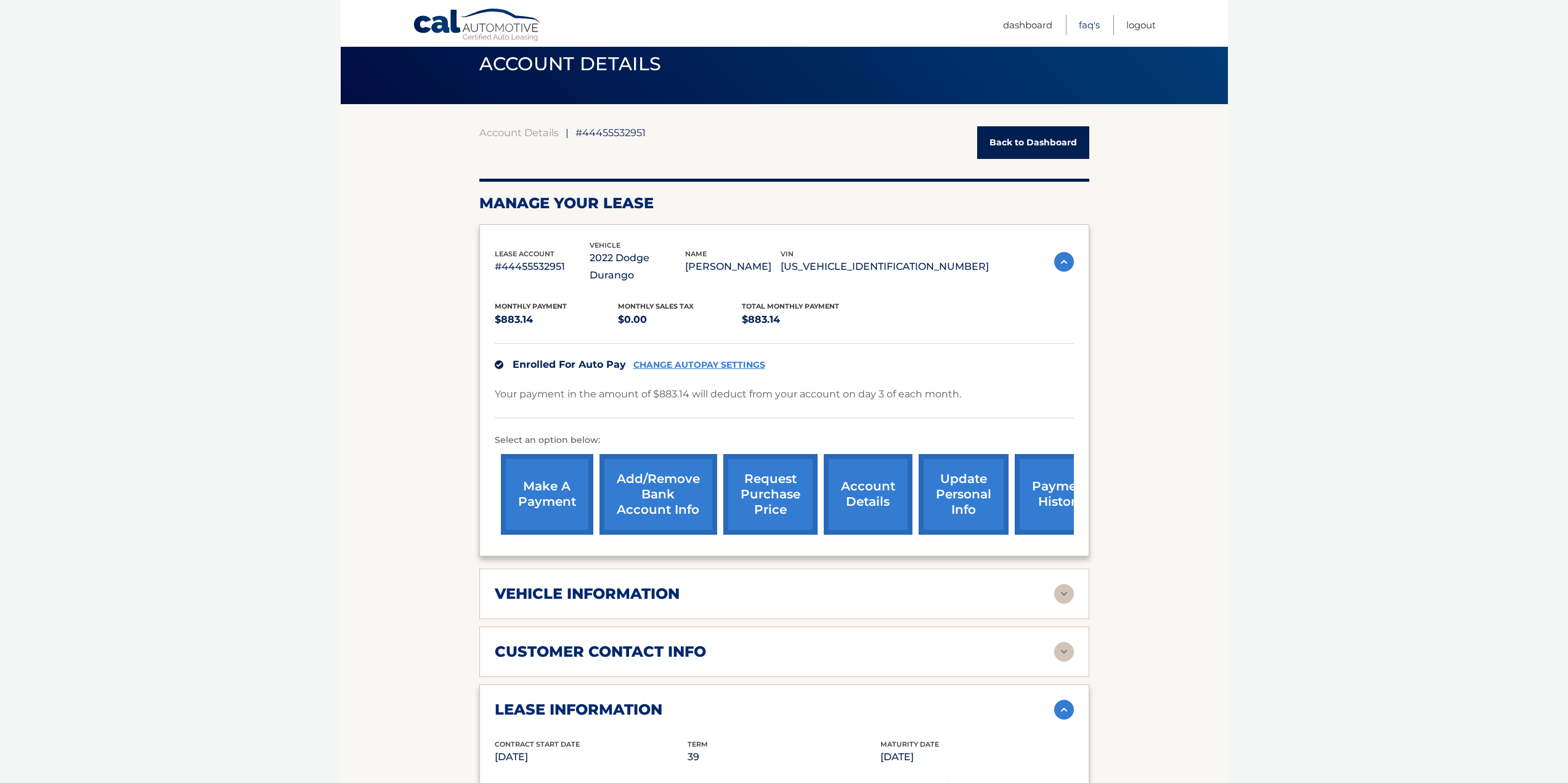
click at [1092, 19] on link "FAQ's" at bounding box center [1089, 25] width 21 height 21
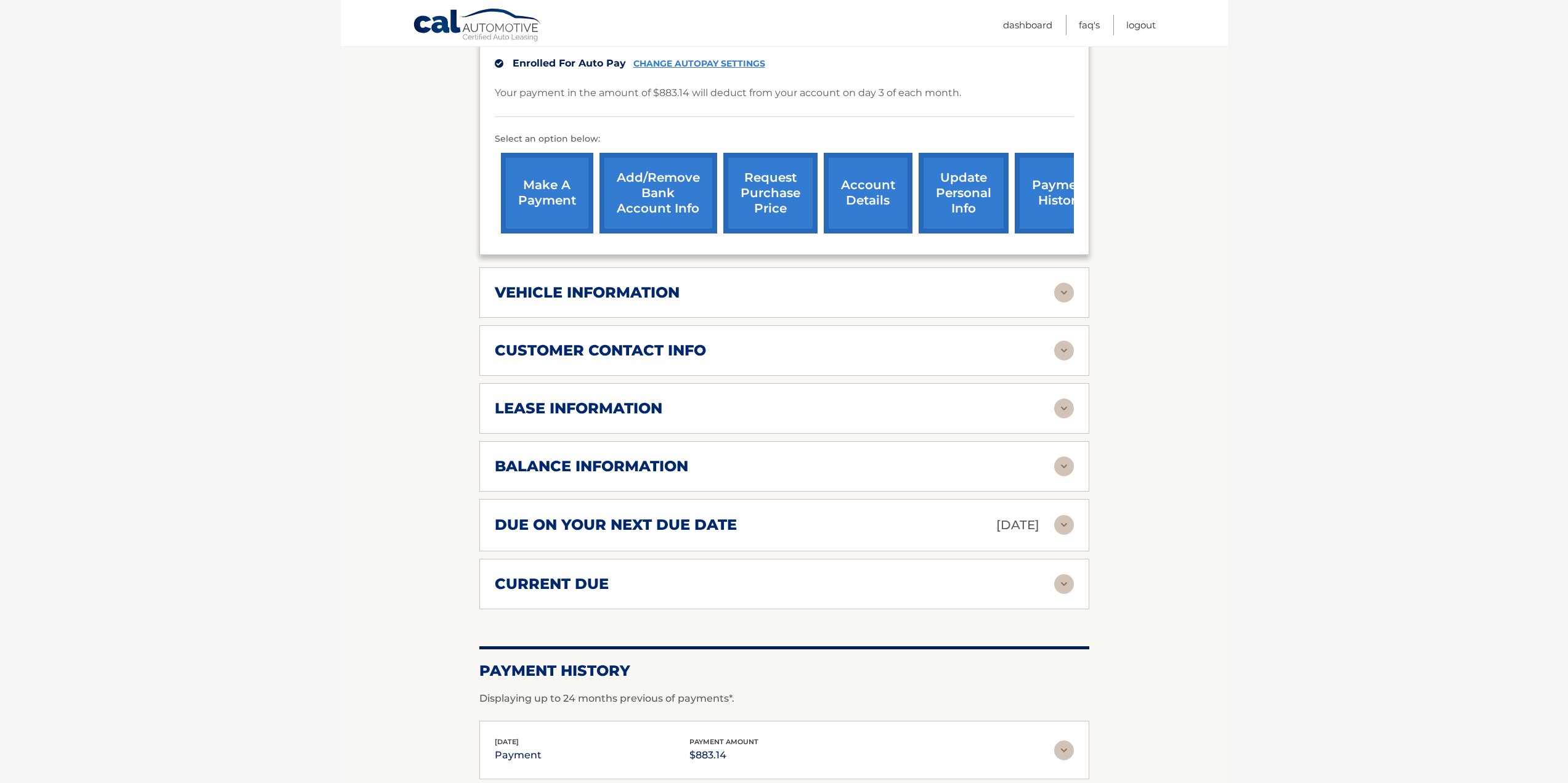
scroll to position [355, 0]
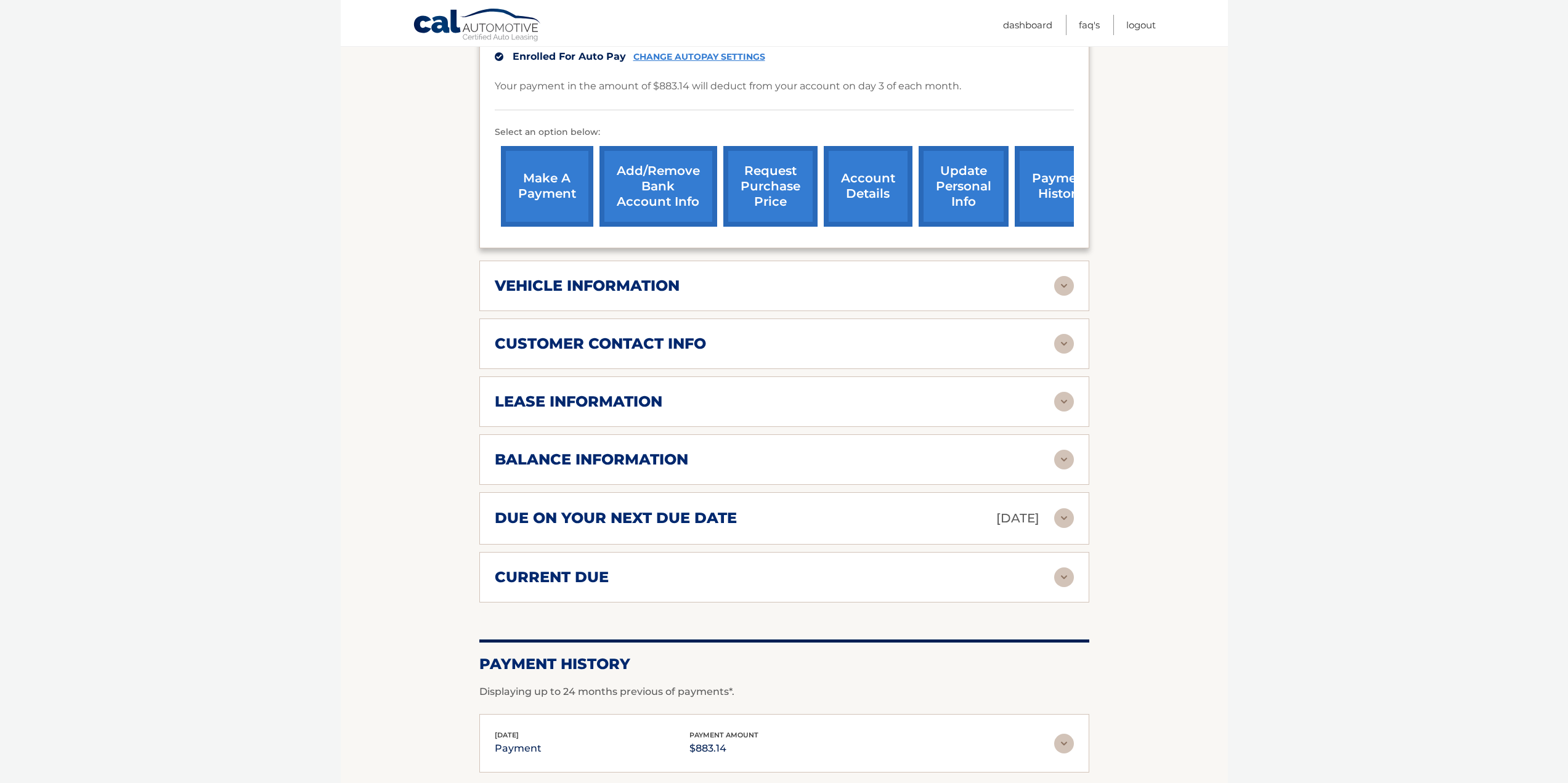
click at [605, 399] on h2 "lease information" at bounding box center [579, 401] width 168 height 19
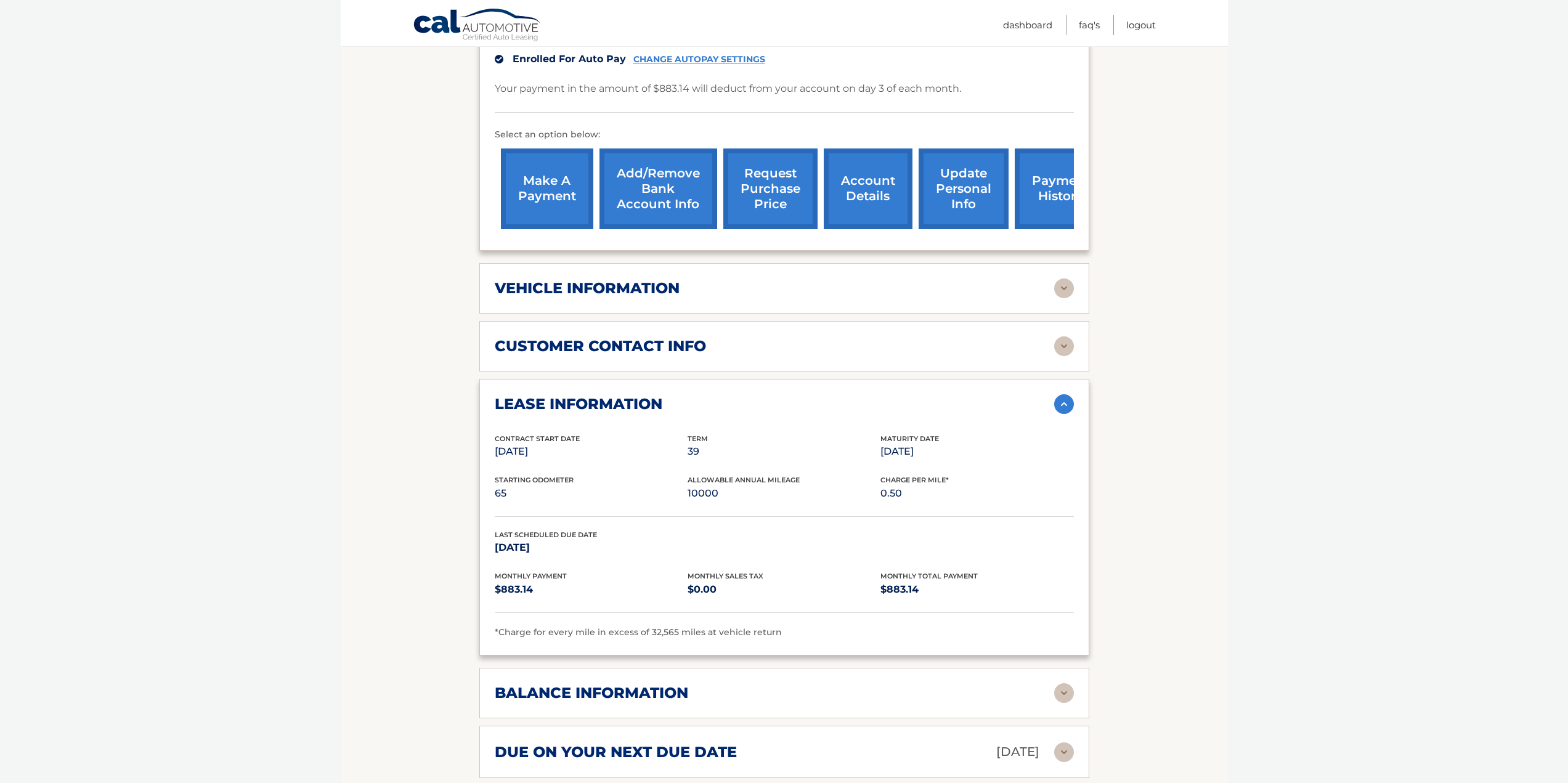
scroll to position [702, 0]
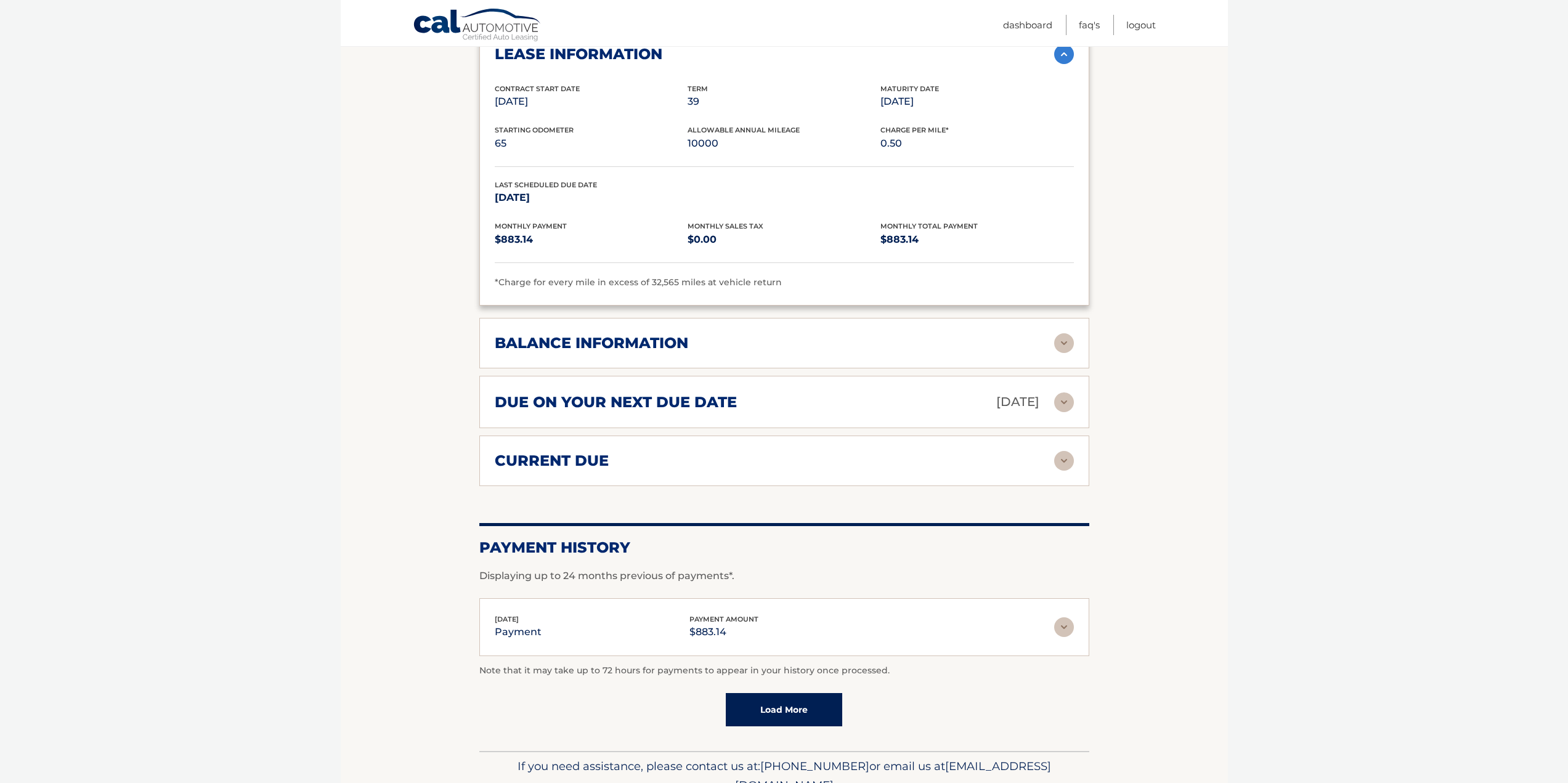
click at [1068, 401] on img at bounding box center [1064, 402] width 20 height 20
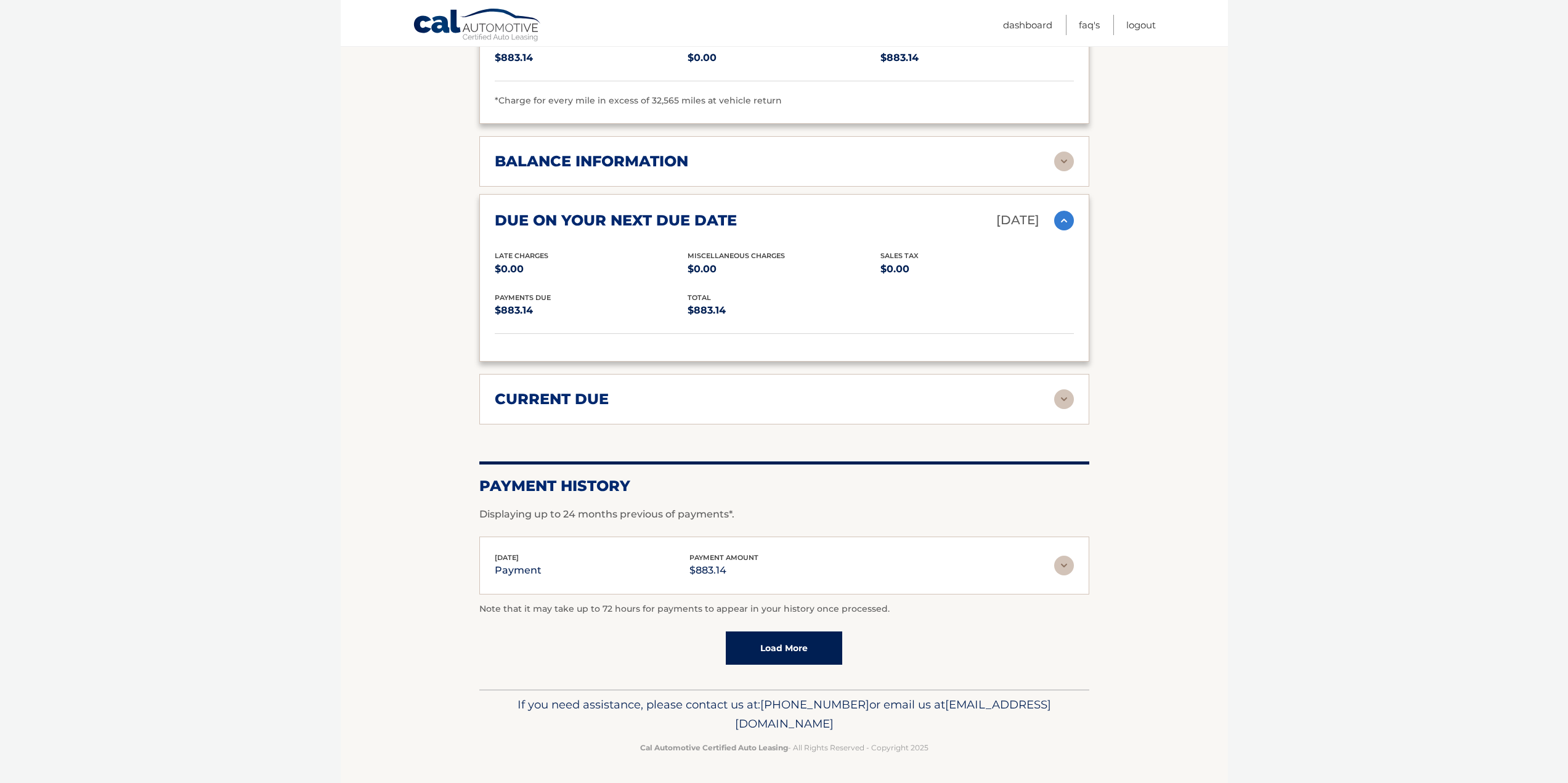
click at [1062, 399] on img at bounding box center [1064, 399] width 20 height 20
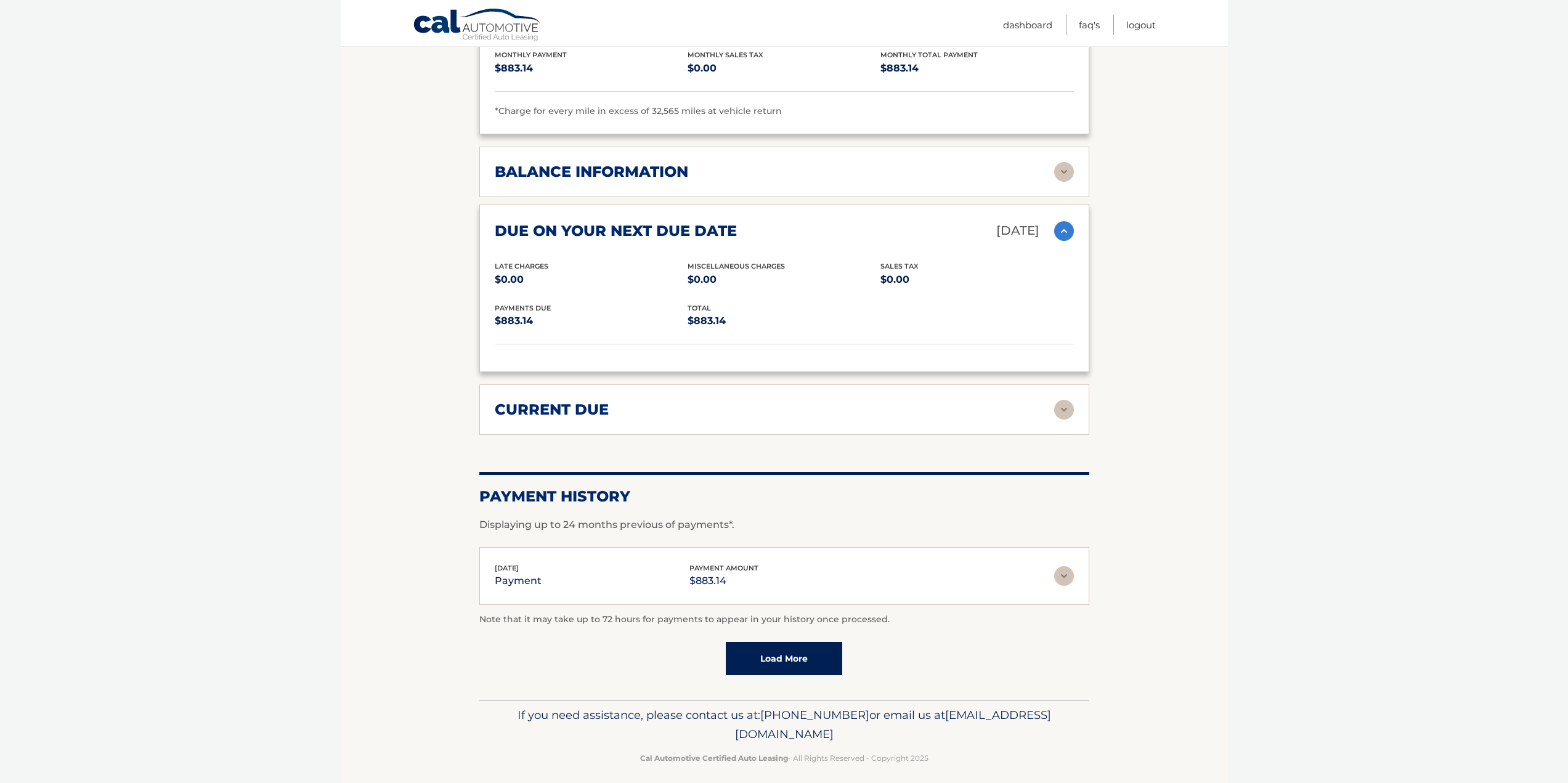
scroll to position [884, 0]
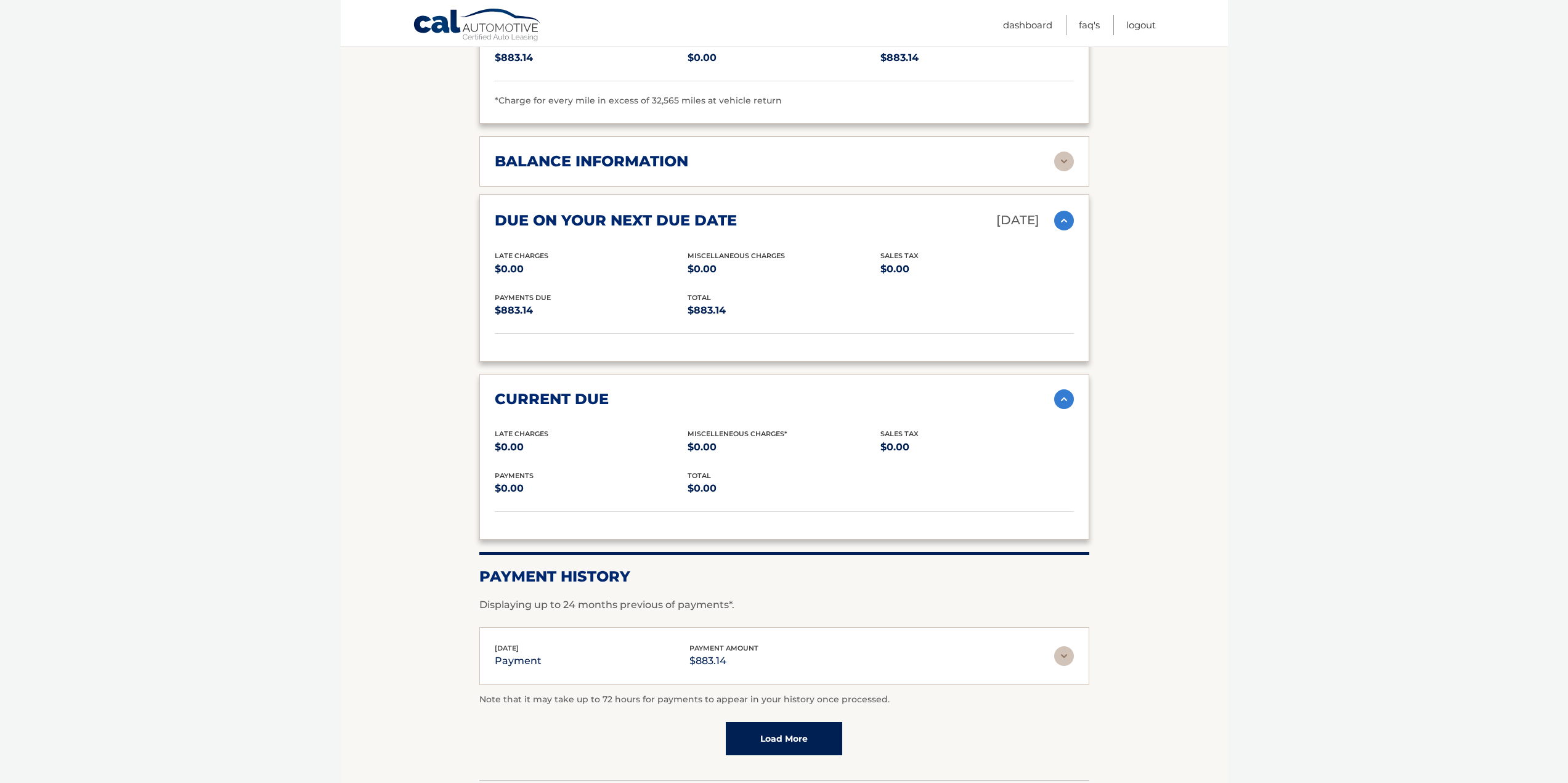
click at [1064, 629] on div "[DATE] payment payment amount $883.14 Late Charges $0.00 Miscelleneous Charges*…" at bounding box center [785, 656] width 610 height 58
click at [1077, 650] on div "[DATE] payment payment amount $883.14 Late Charges $0.00 Miscelleneous Charges*…" at bounding box center [785, 656] width 610 height 58
click at [1065, 655] on img at bounding box center [1064, 656] width 20 height 20
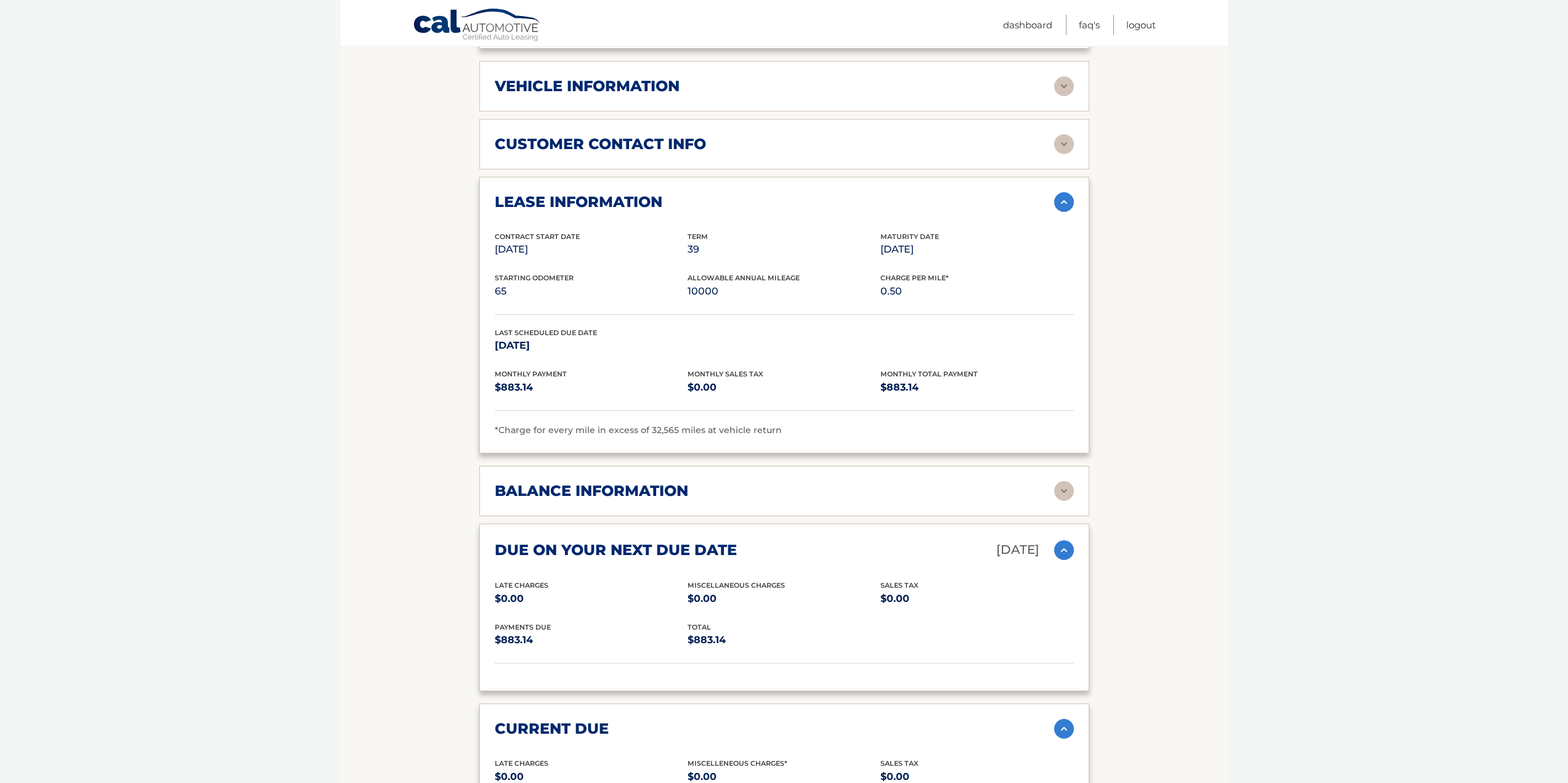
scroll to position [373, 0]
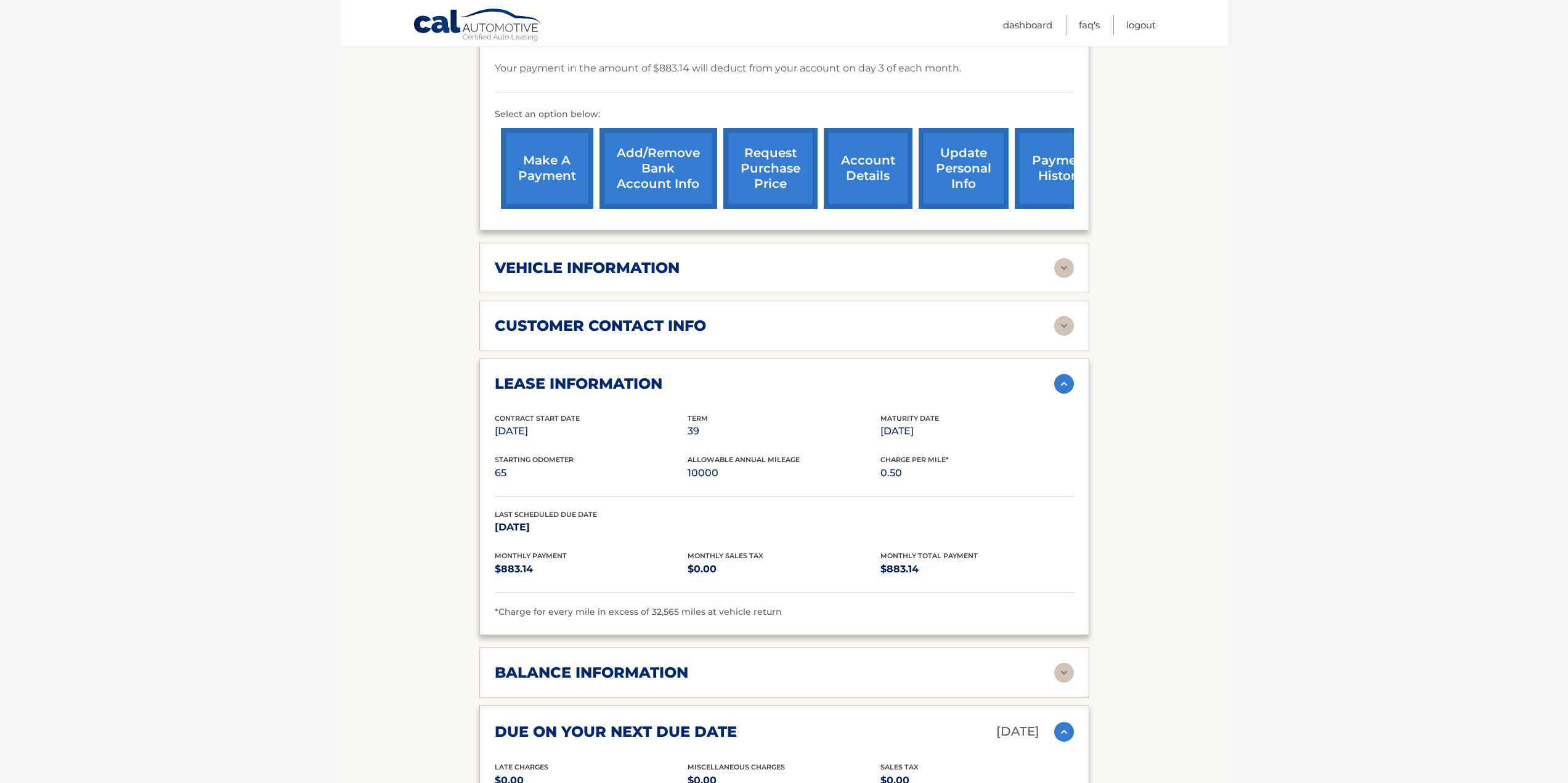
click at [1190, 530] on section "Account Details | #44455532951 Back to Dashboard Manage Your Lease lease accoun…" at bounding box center [785, 573] width 887 height 1589
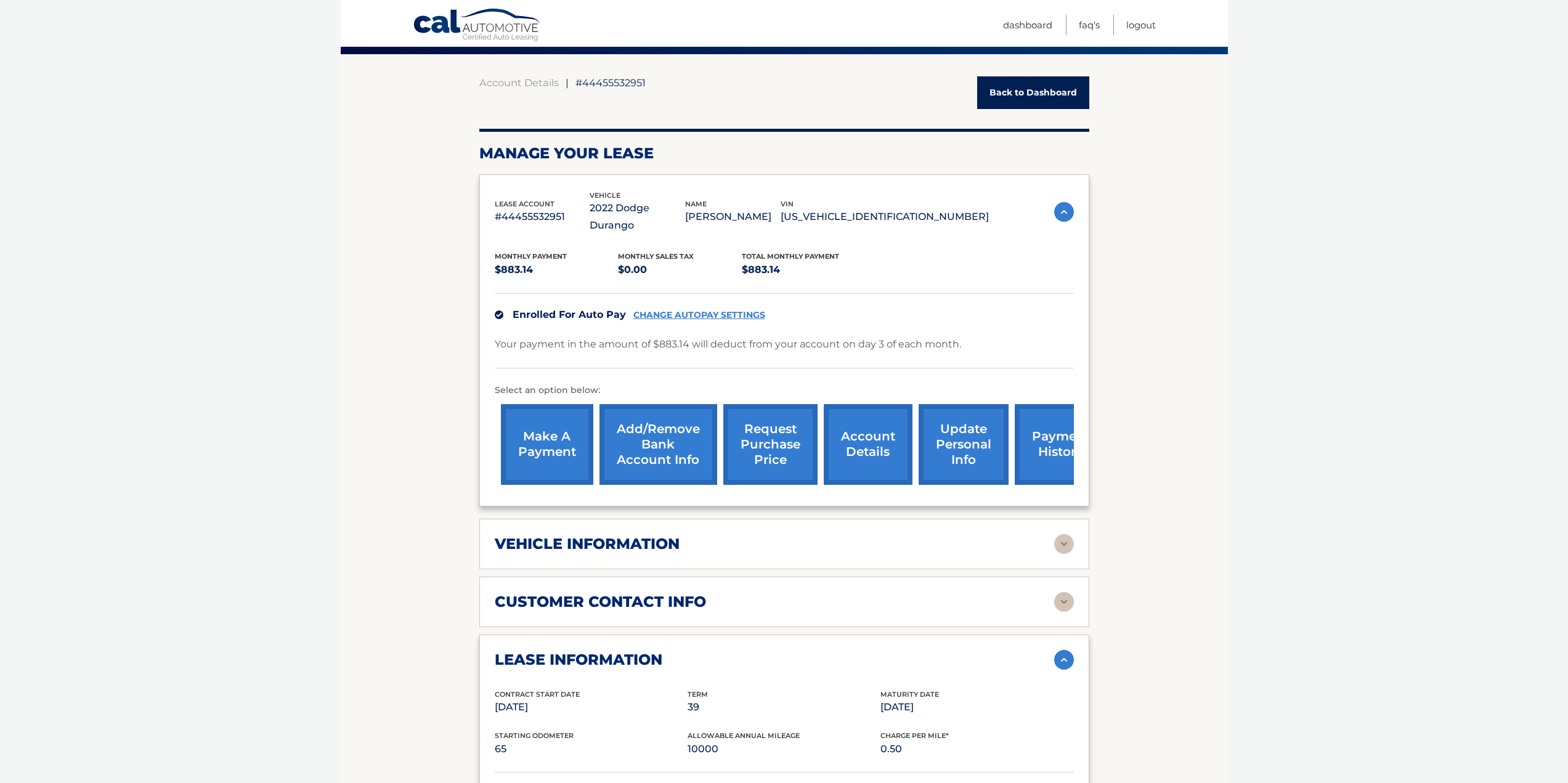
scroll to position [0, 0]
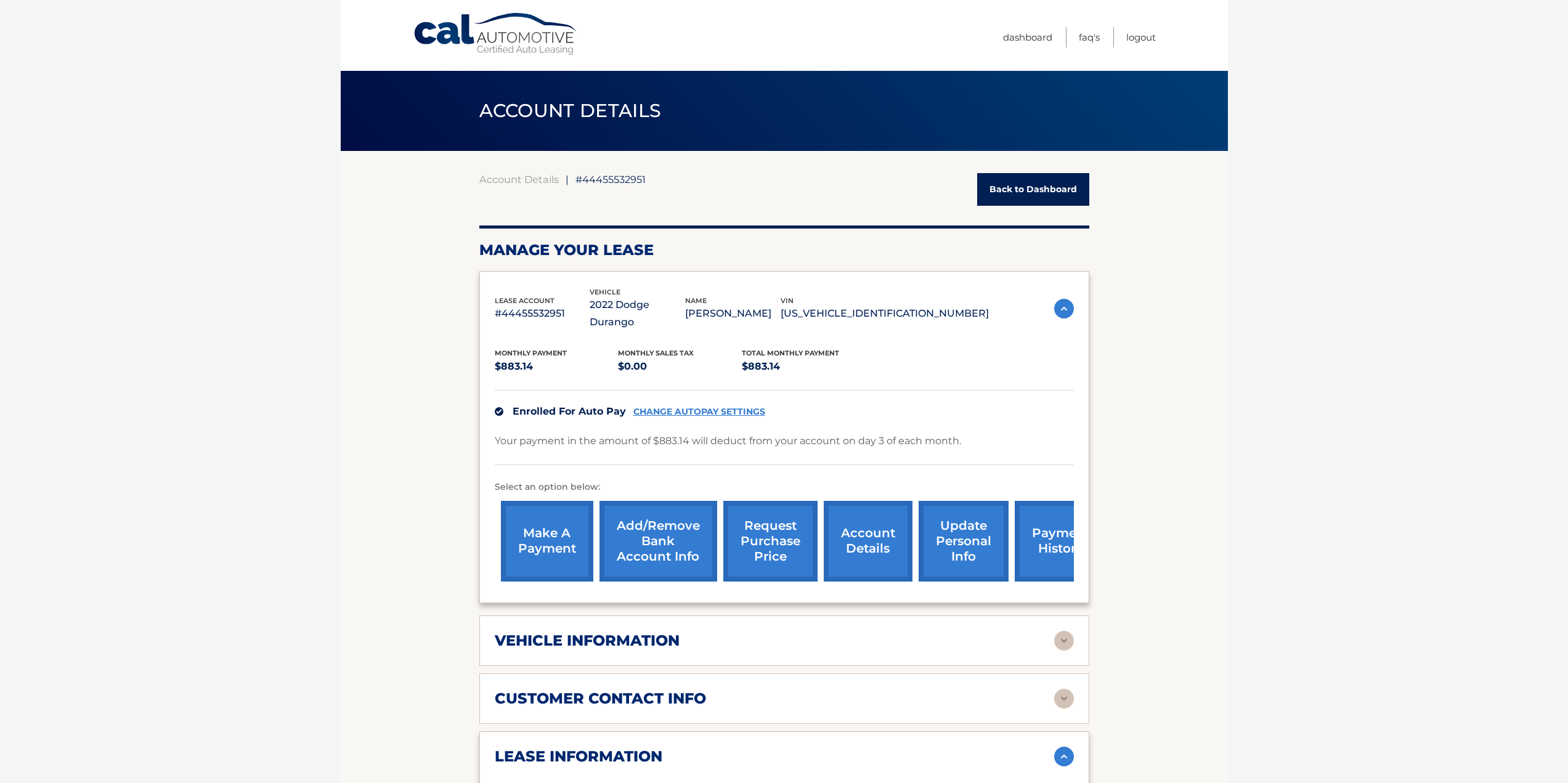
click at [1067, 311] on img at bounding box center [1064, 308] width 20 height 20
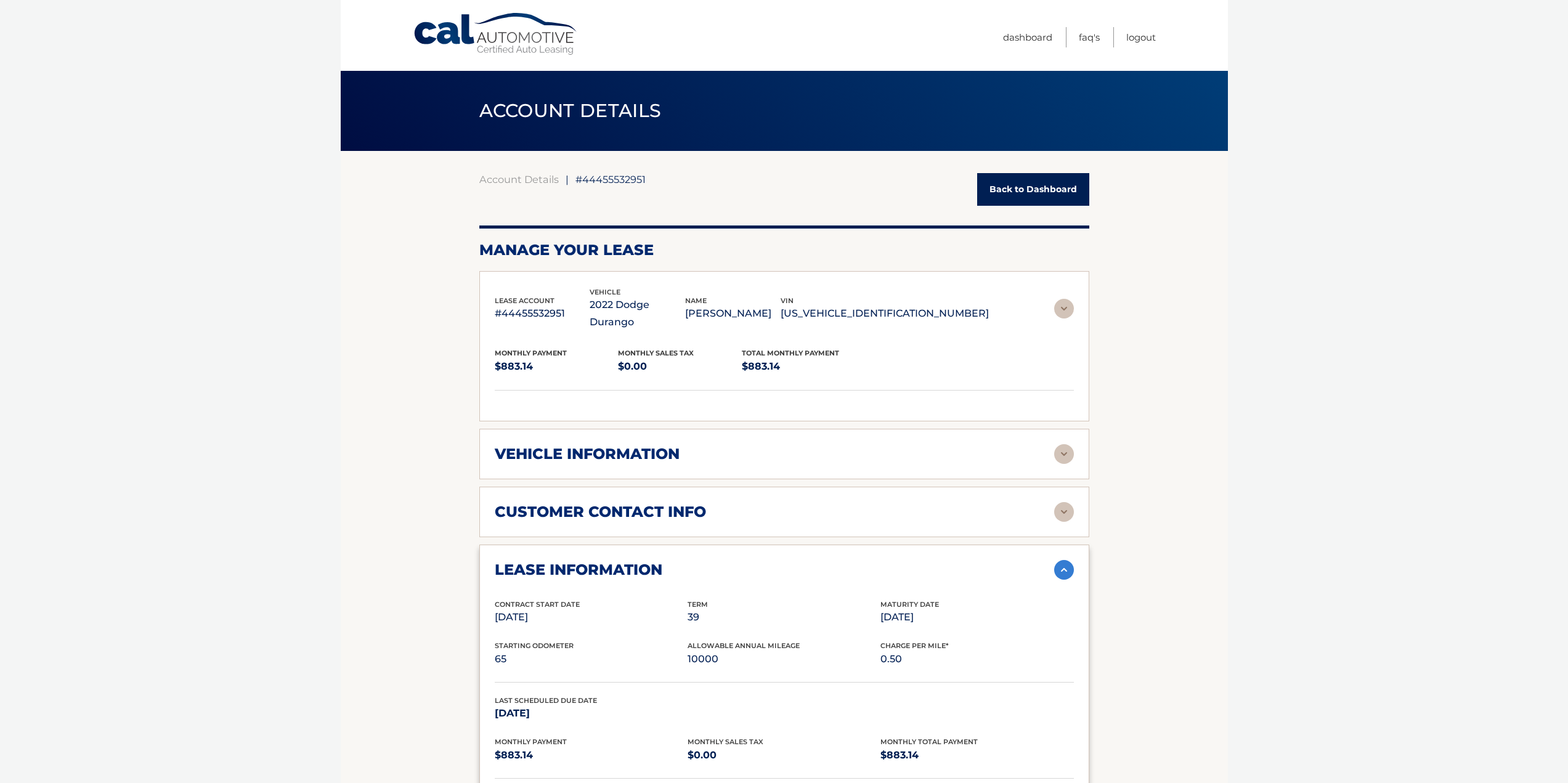
click at [1067, 311] on img at bounding box center [1064, 308] width 20 height 20
